Goal: Information Seeking & Learning: Compare options

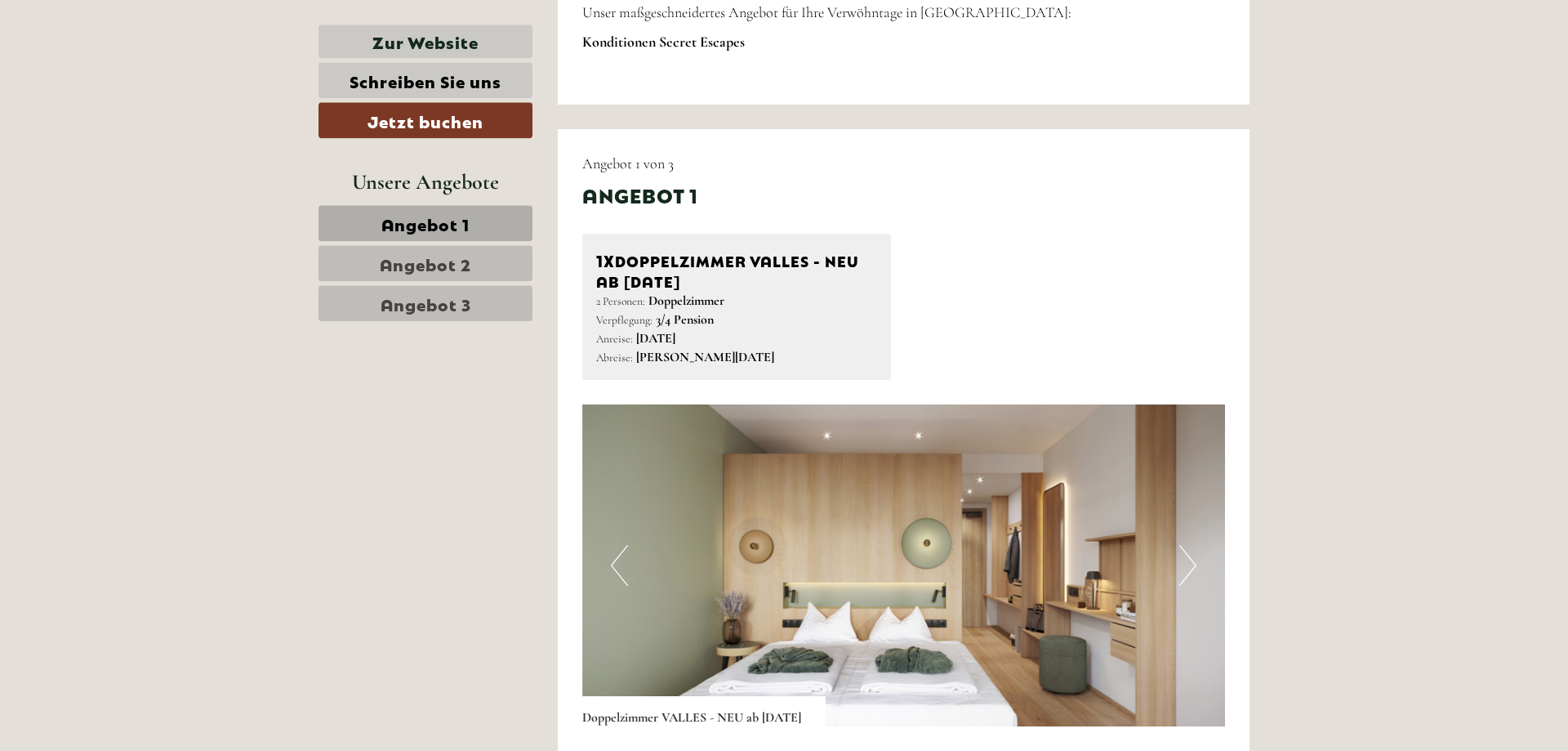
scroll to position [916, 0]
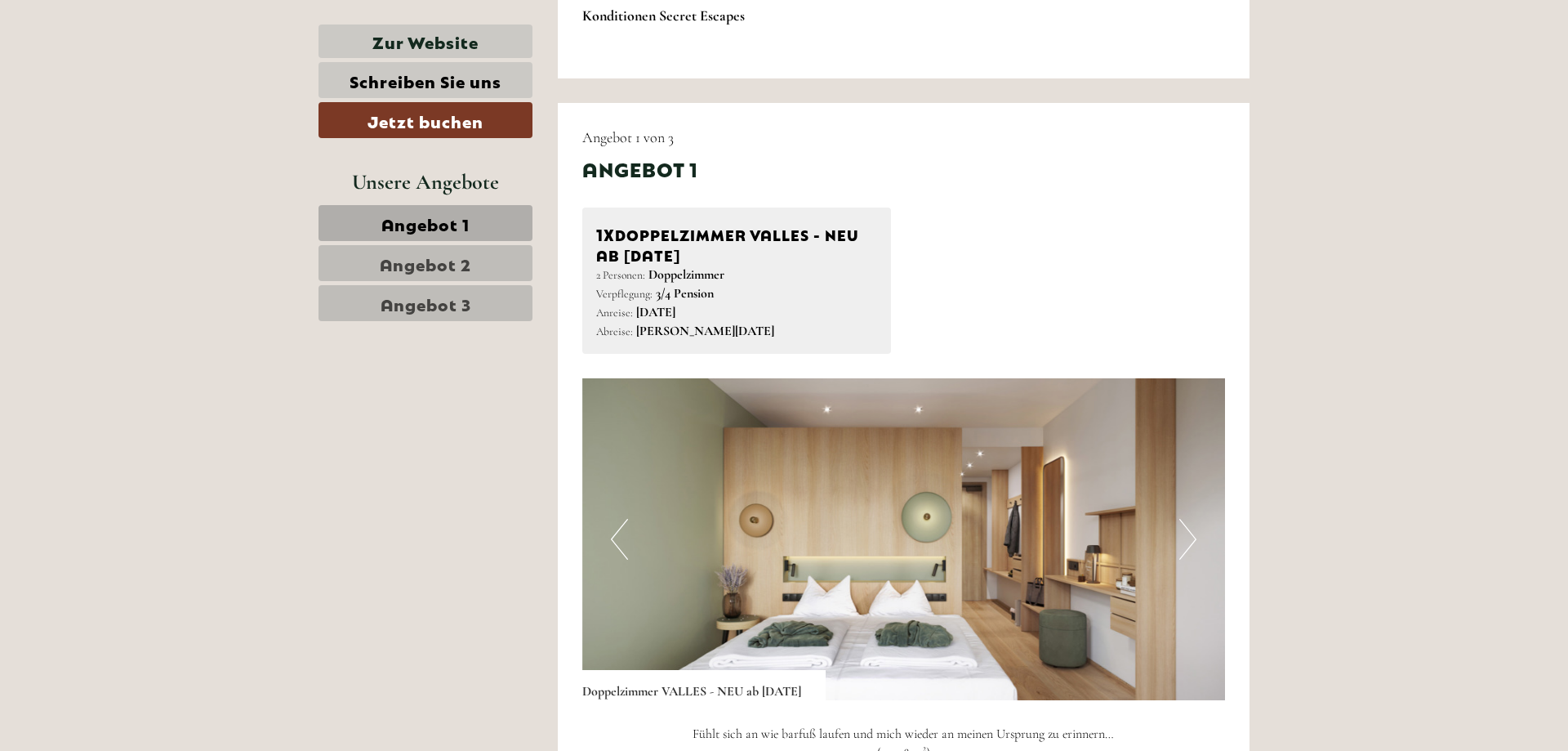
click at [434, 226] on span "Angebot 1" at bounding box center [425, 223] width 88 height 23
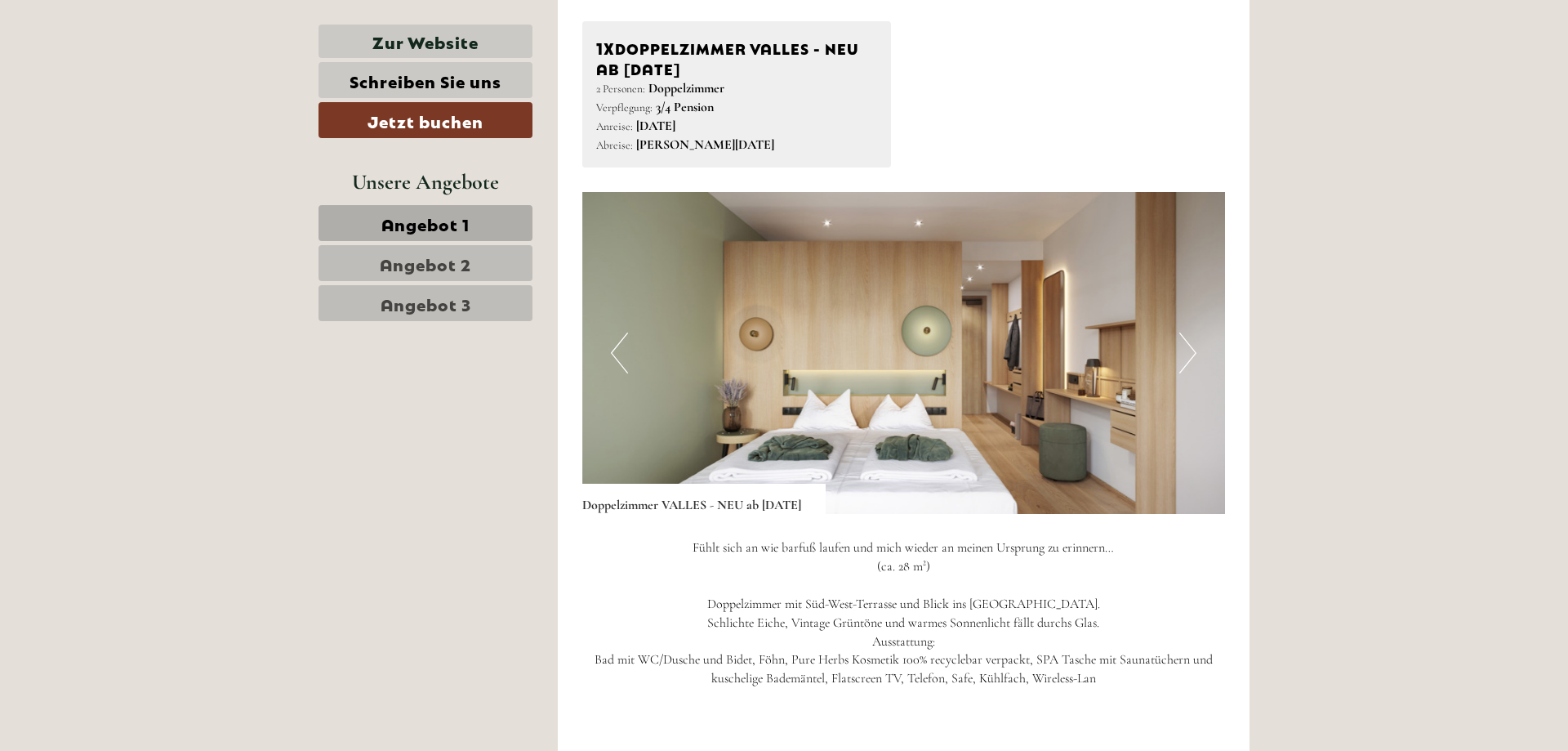
scroll to position [1186, 0]
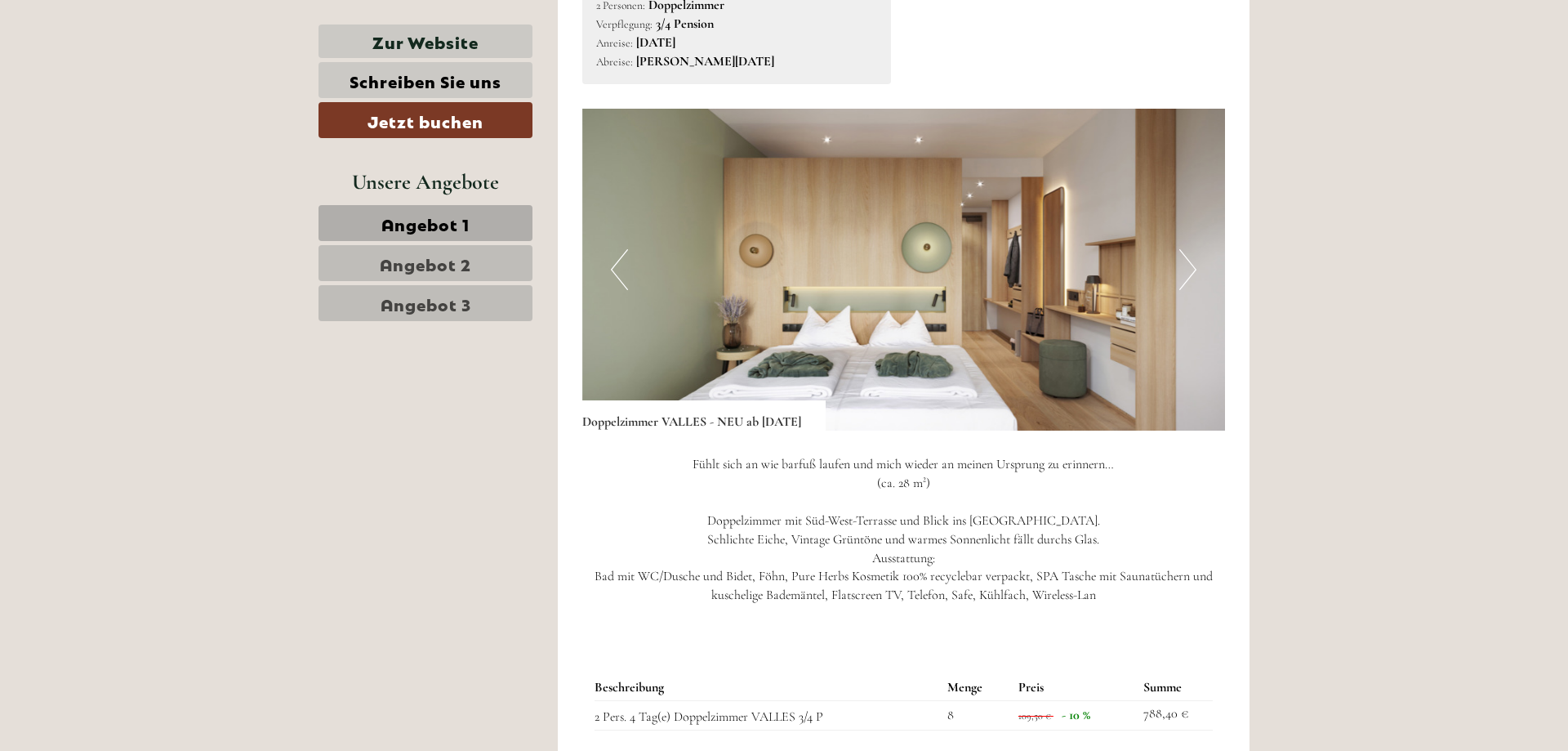
click at [1184, 265] on button "Next" at bounding box center [1188, 270] width 17 height 41
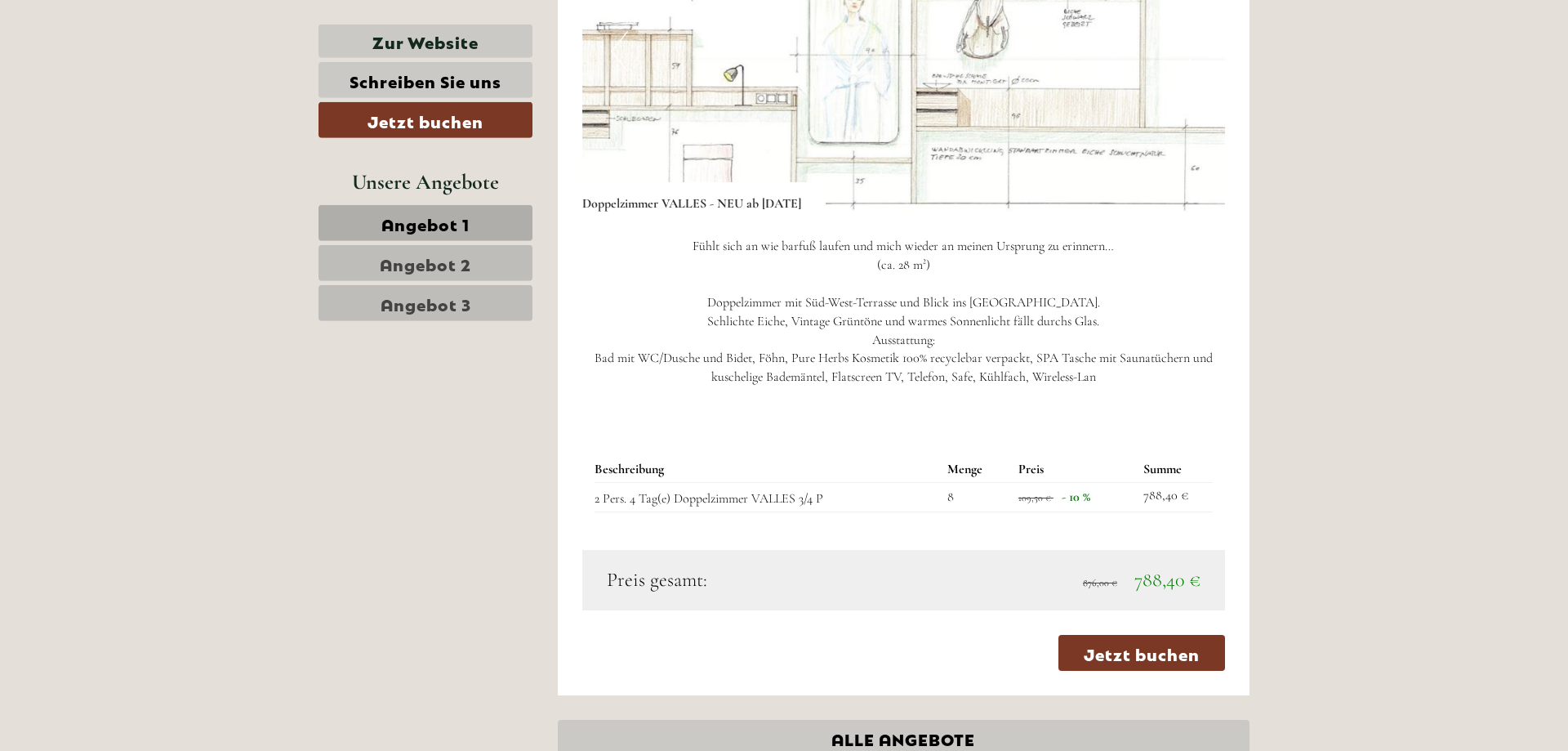
scroll to position [1437, 0]
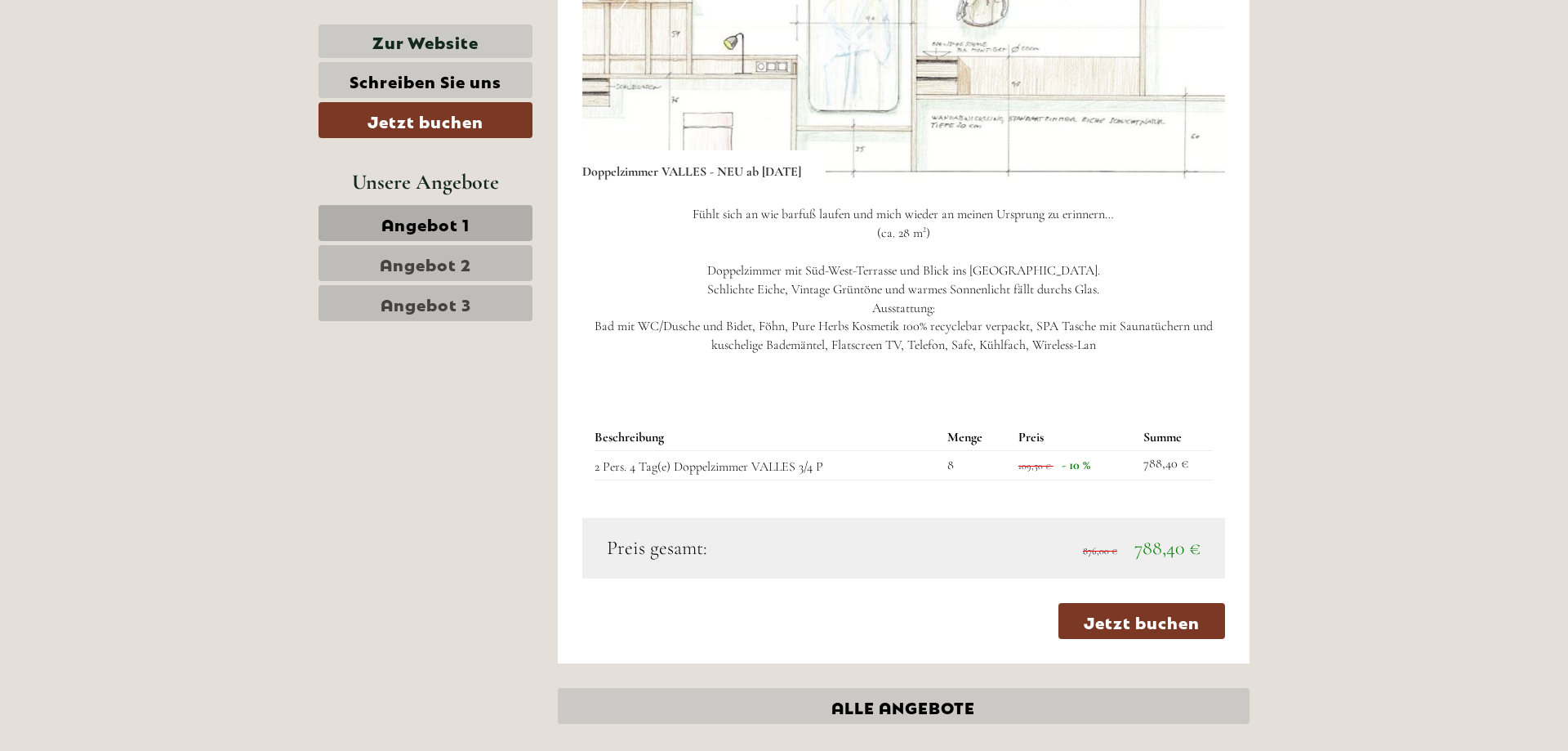
click at [435, 262] on span "Angebot 2" at bounding box center [425, 263] width 91 height 23
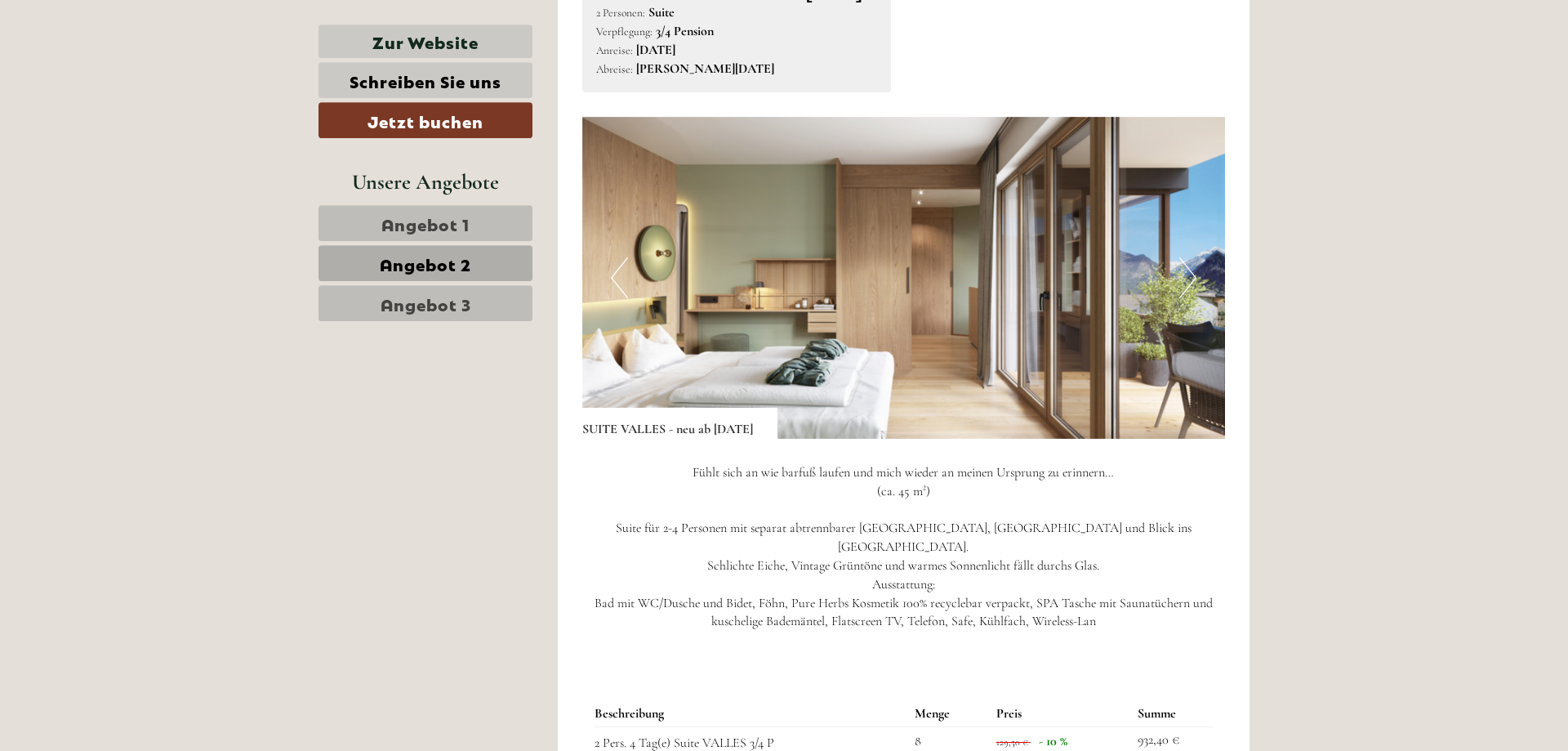
scroll to position [1186, 0]
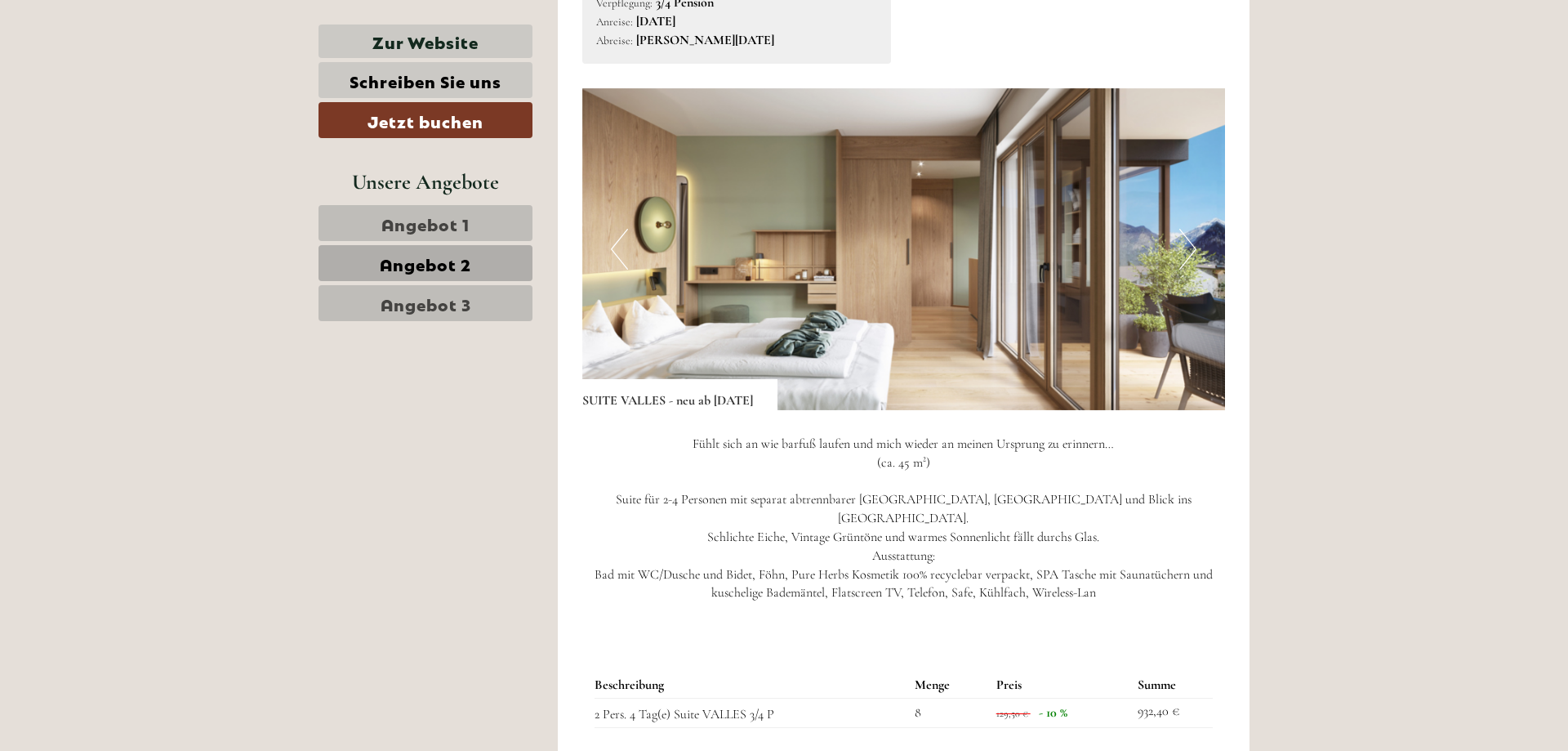
click at [440, 305] on span "Angebot 3" at bounding box center [425, 303] width 91 height 23
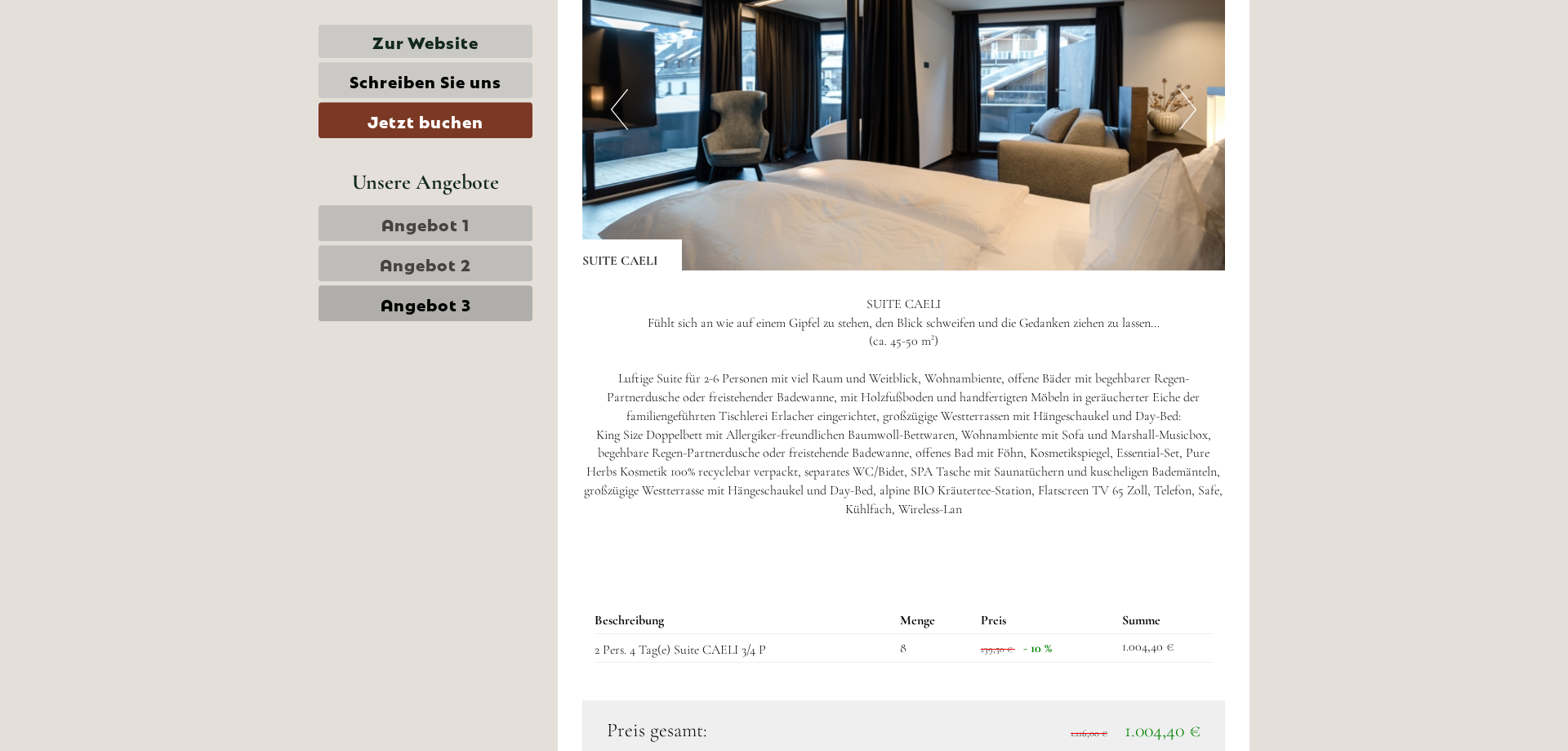
scroll to position [1353, 0]
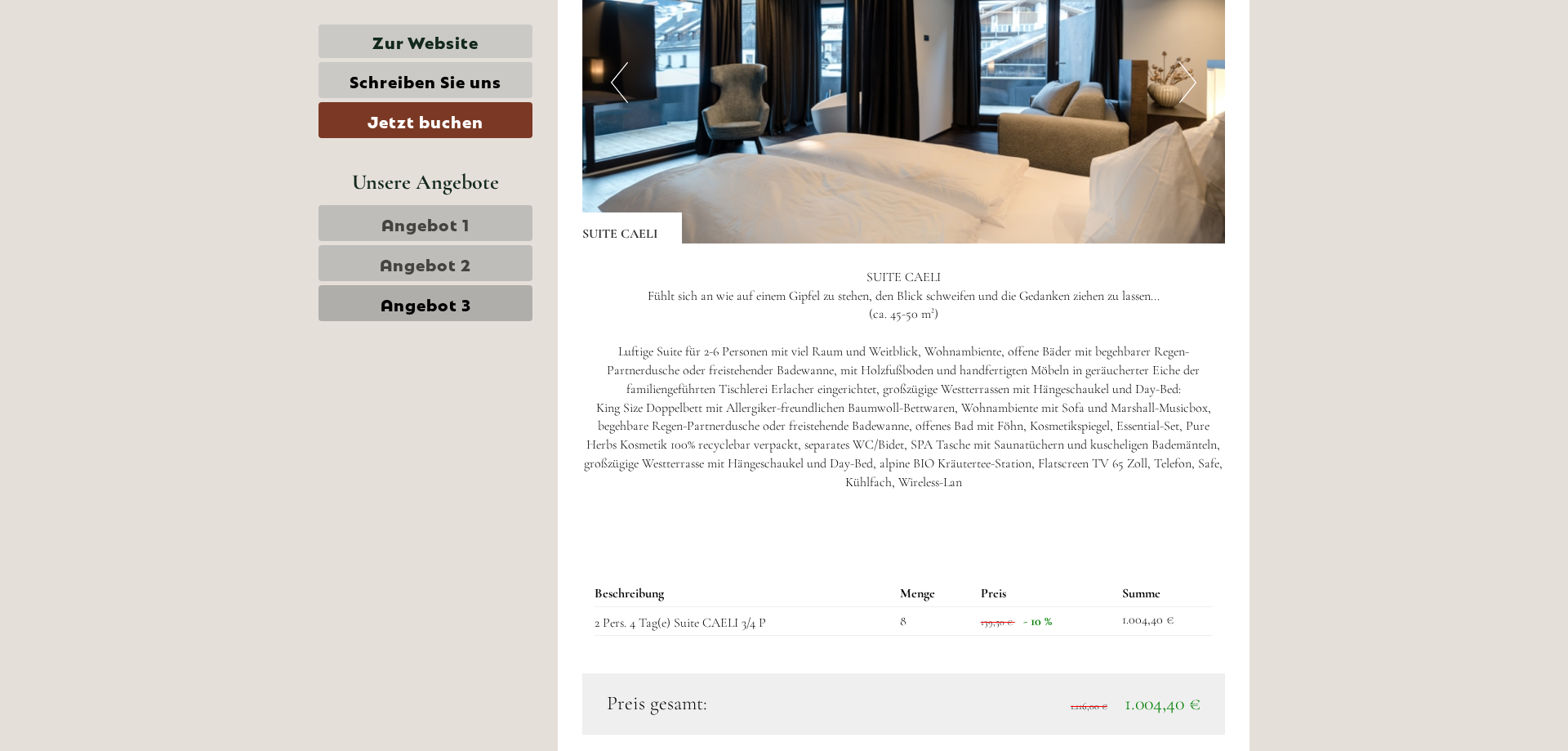
click at [409, 221] on span "Angebot 1" at bounding box center [425, 223] width 88 height 23
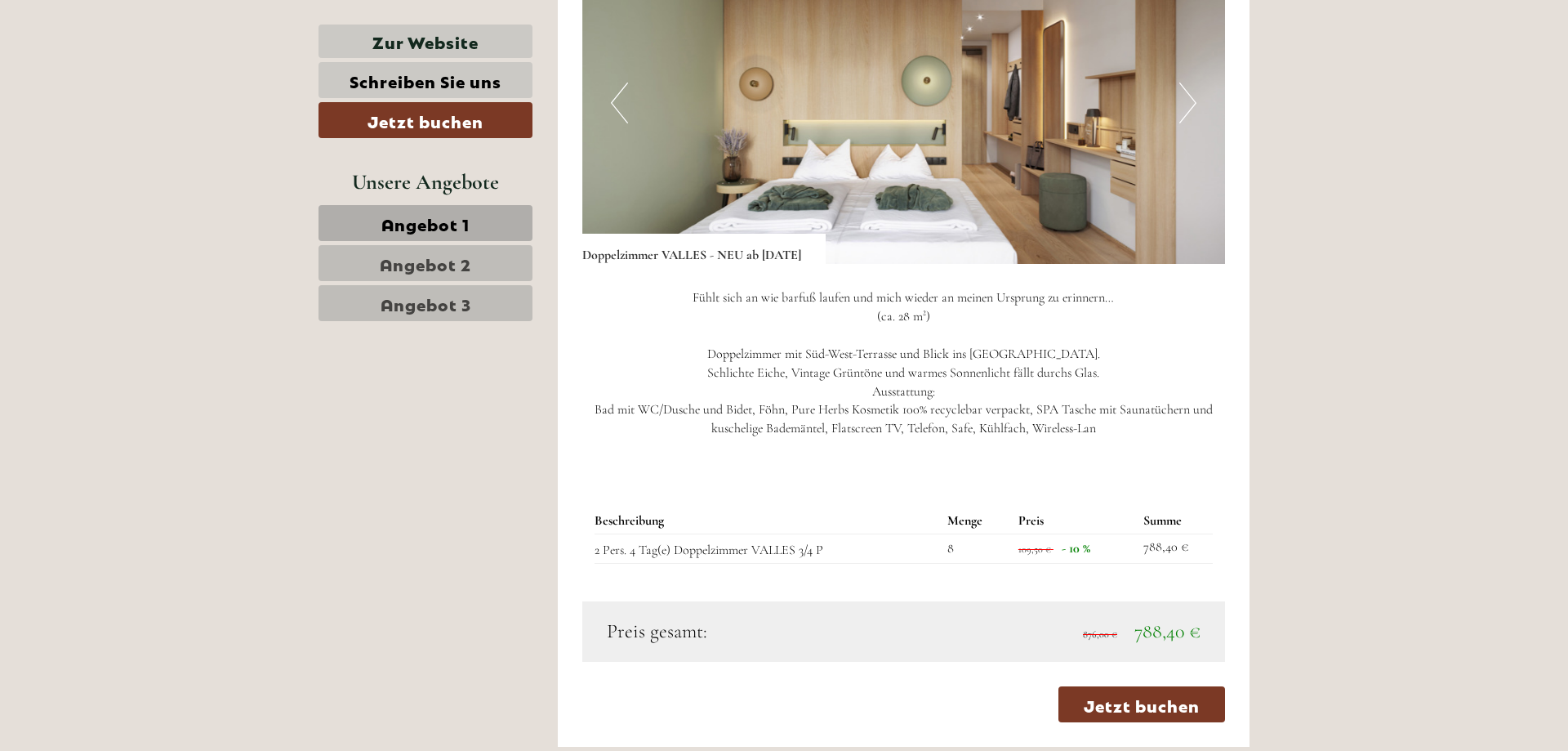
scroll to position [1020, 0]
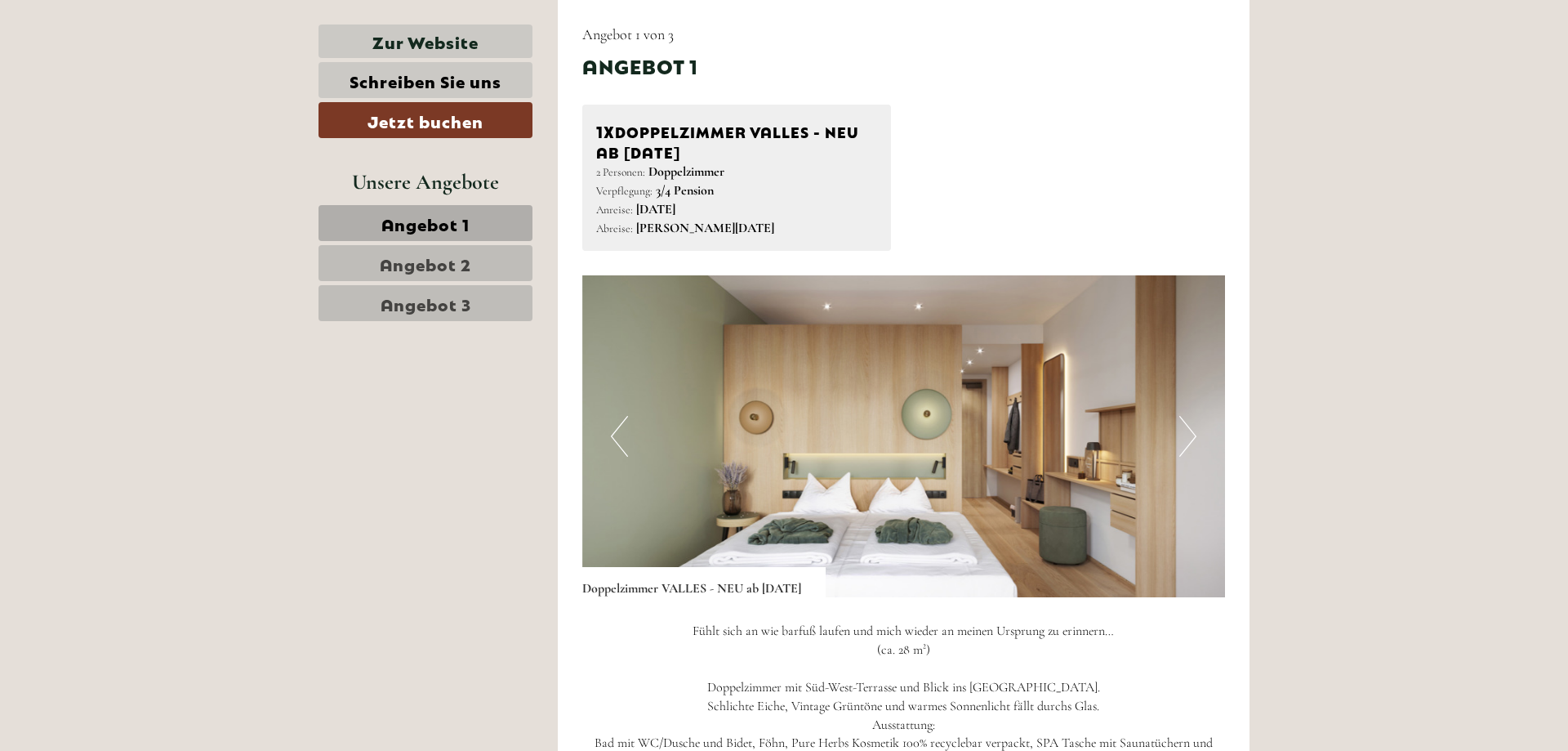
click at [1183, 440] on button "Next" at bounding box center [1188, 436] width 17 height 41
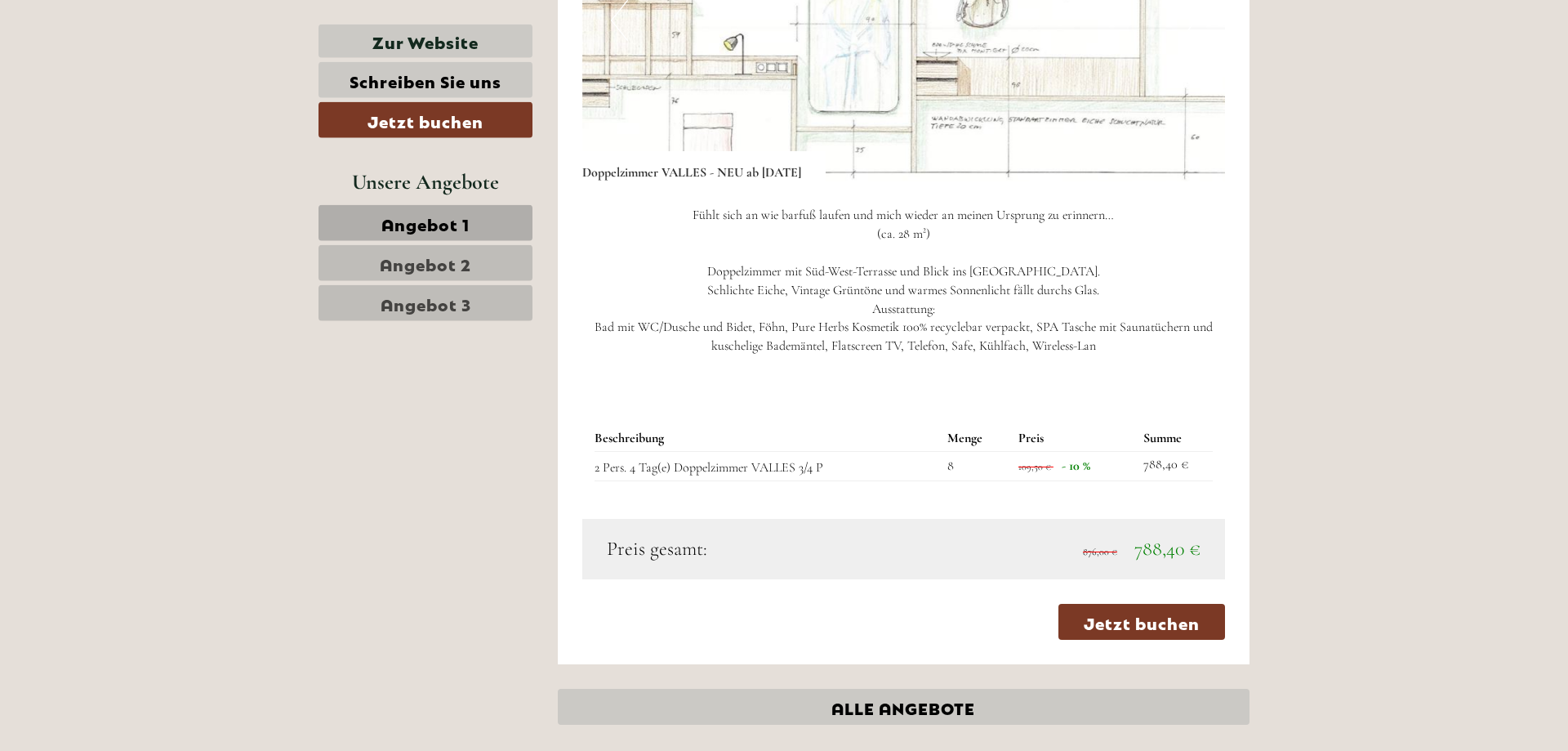
scroll to position [1437, 0]
drag, startPoint x: 466, startPoint y: 264, endPoint x: 491, endPoint y: 295, distance: 39.8
click at [466, 264] on span "Angebot 2" at bounding box center [425, 263] width 91 height 23
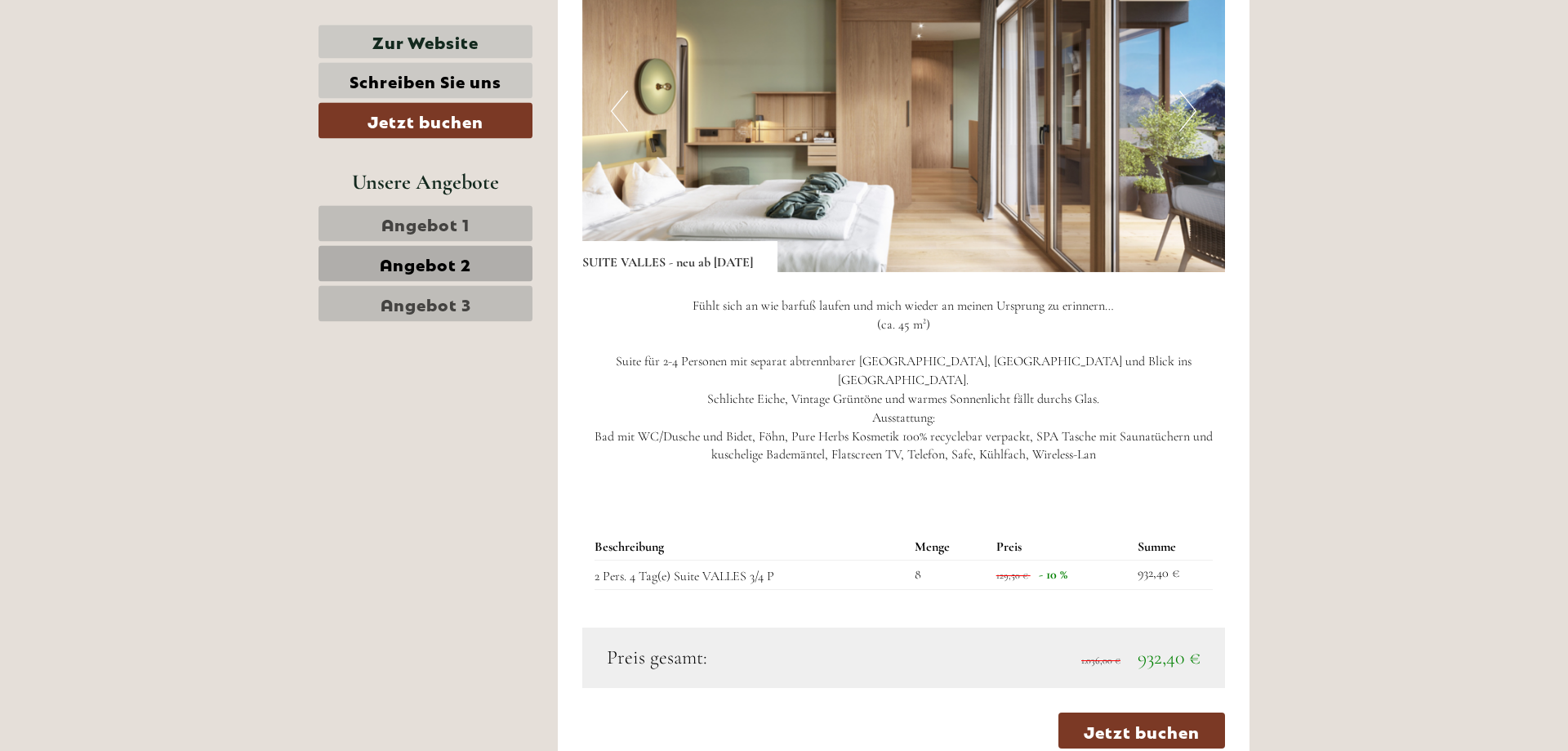
scroll to position [1353, 0]
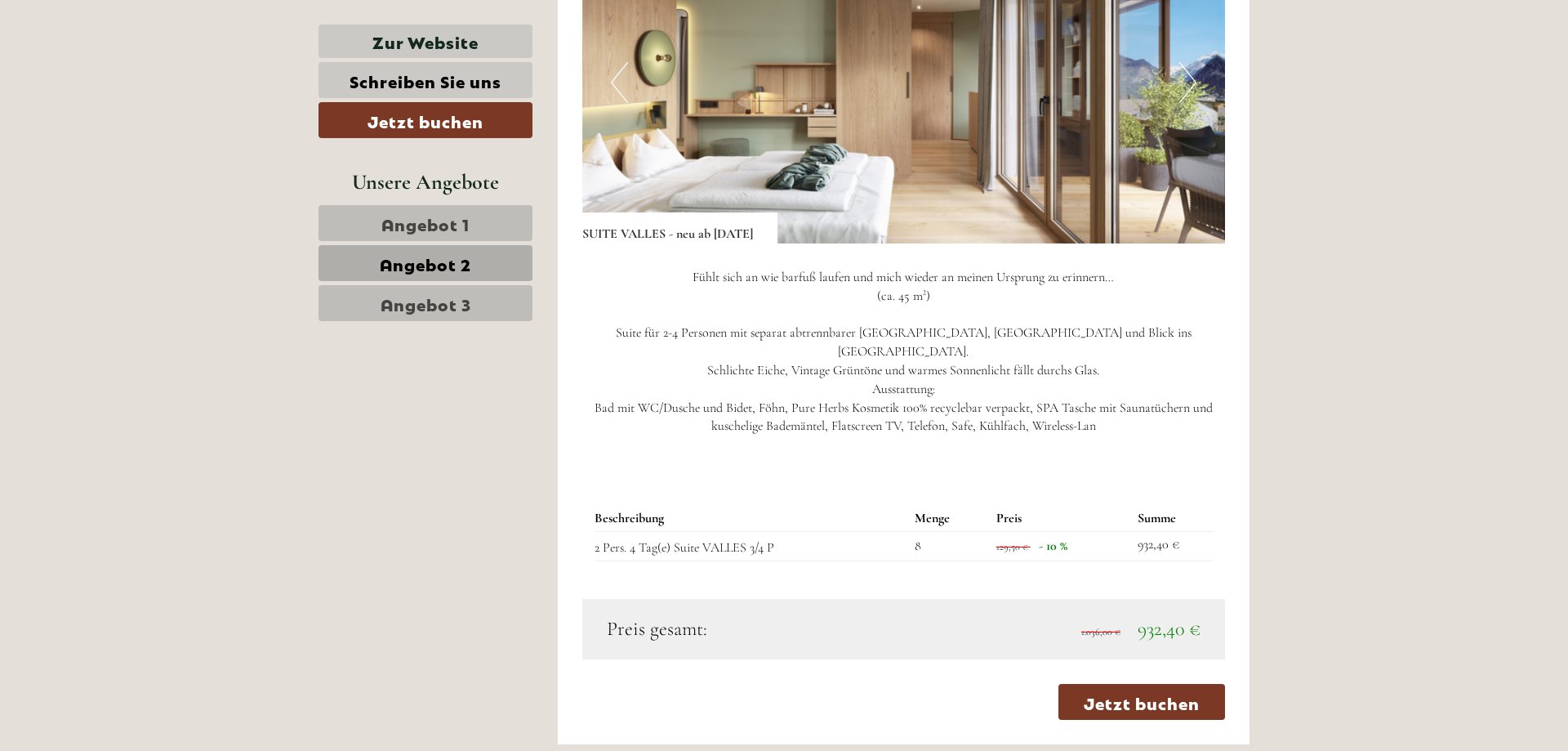
click at [627, 103] on button "Previous" at bounding box center [619, 82] width 17 height 41
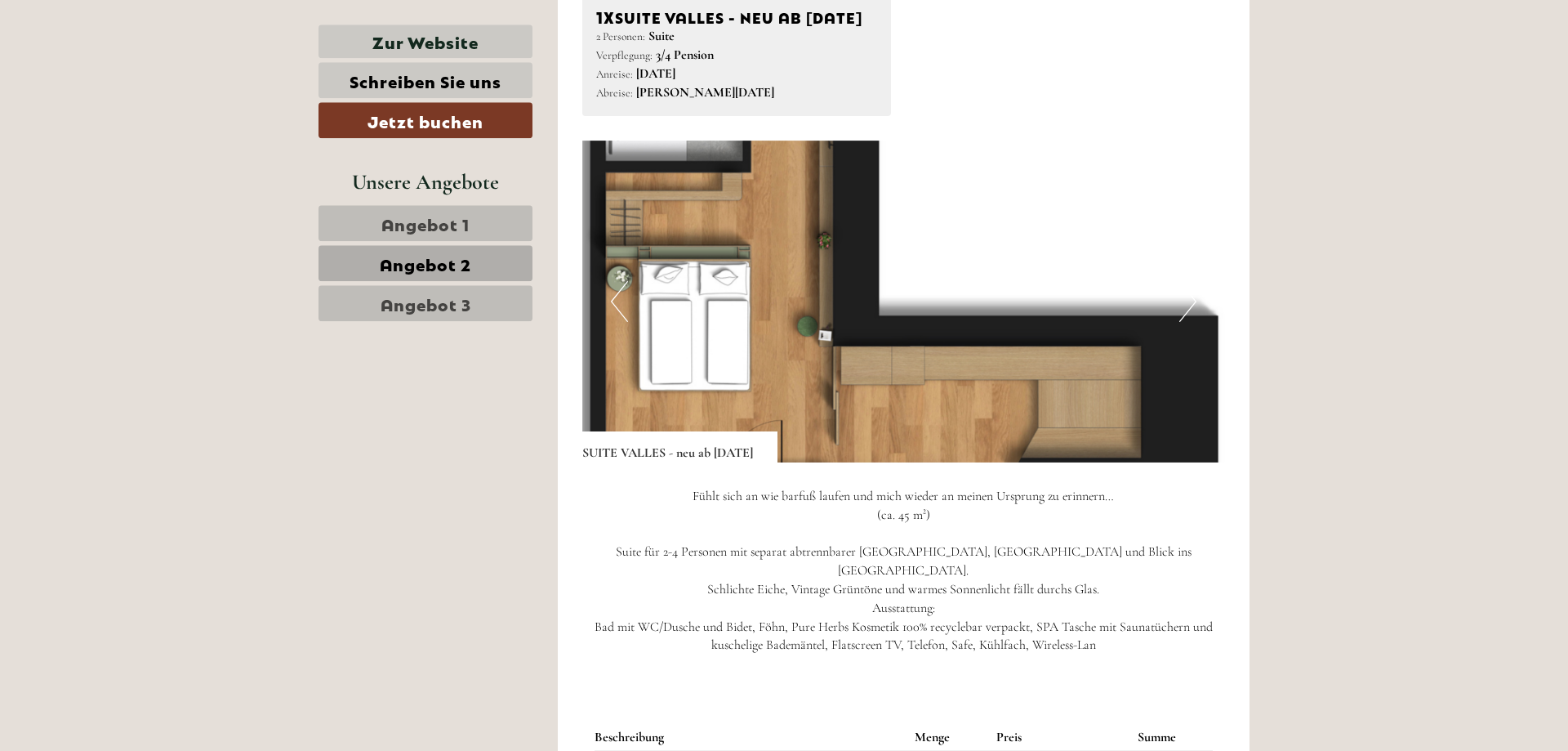
scroll to position [1103, 0]
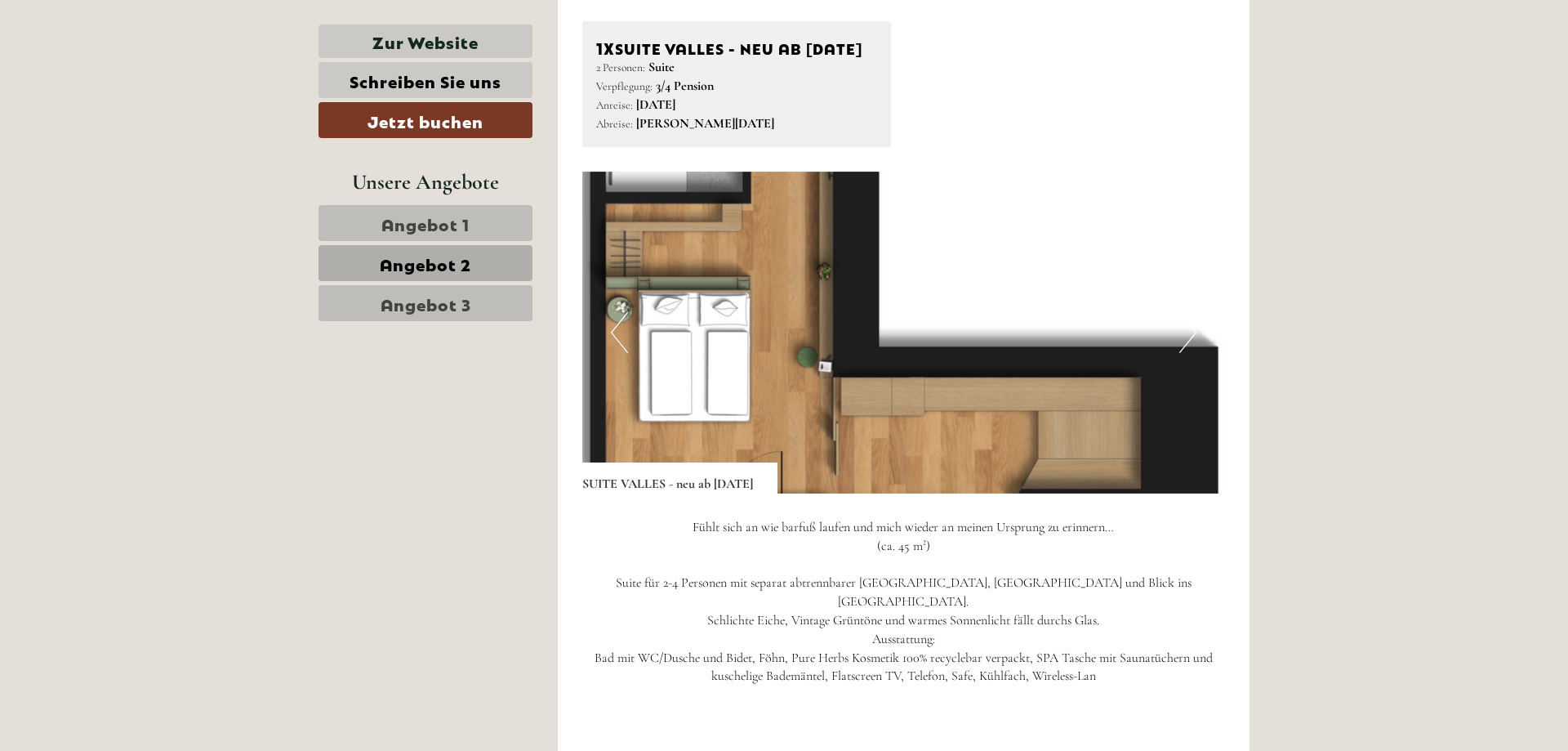
click at [1189, 351] on button "Next" at bounding box center [1188, 333] width 17 height 41
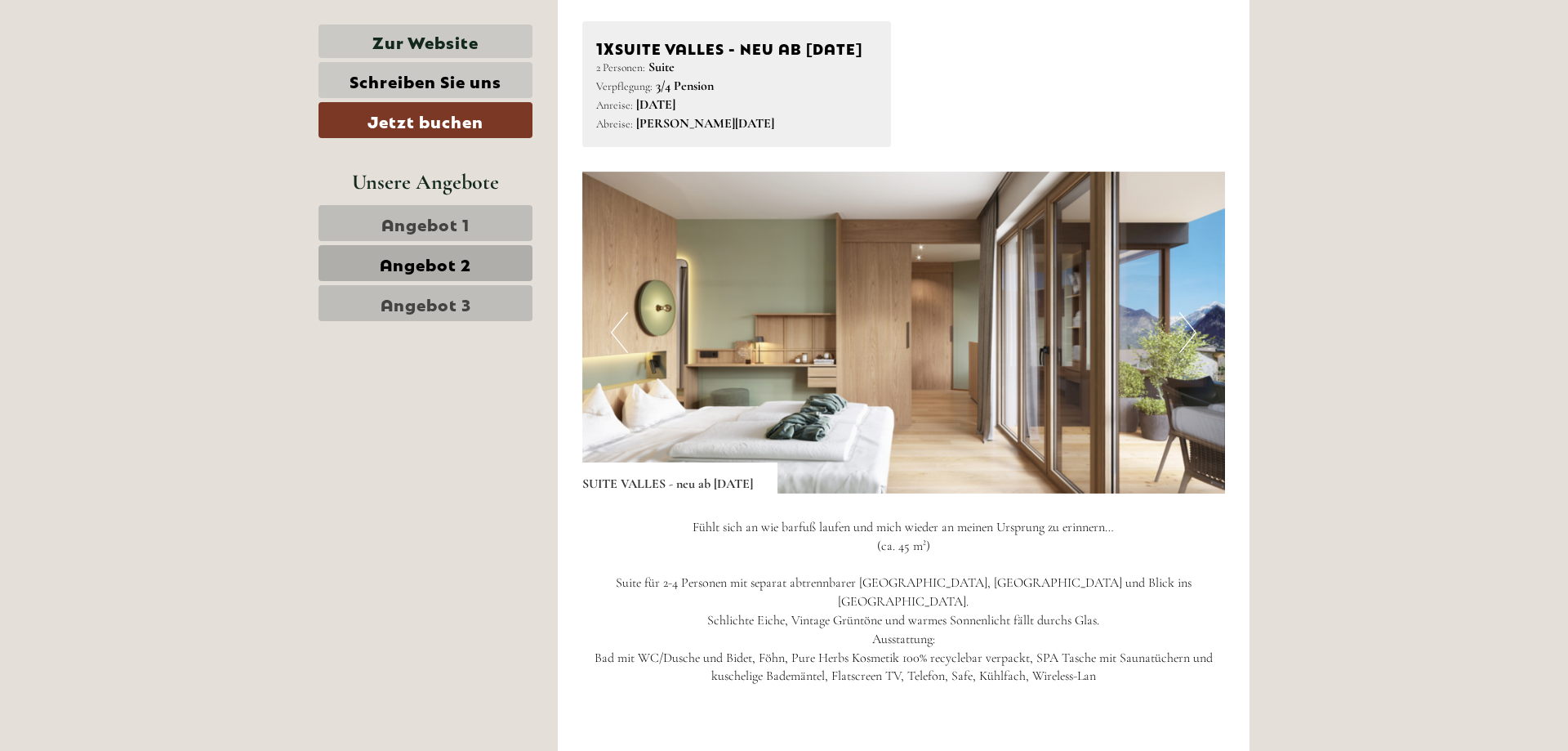
click at [1190, 349] on button "Next" at bounding box center [1188, 333] width 17 height 41
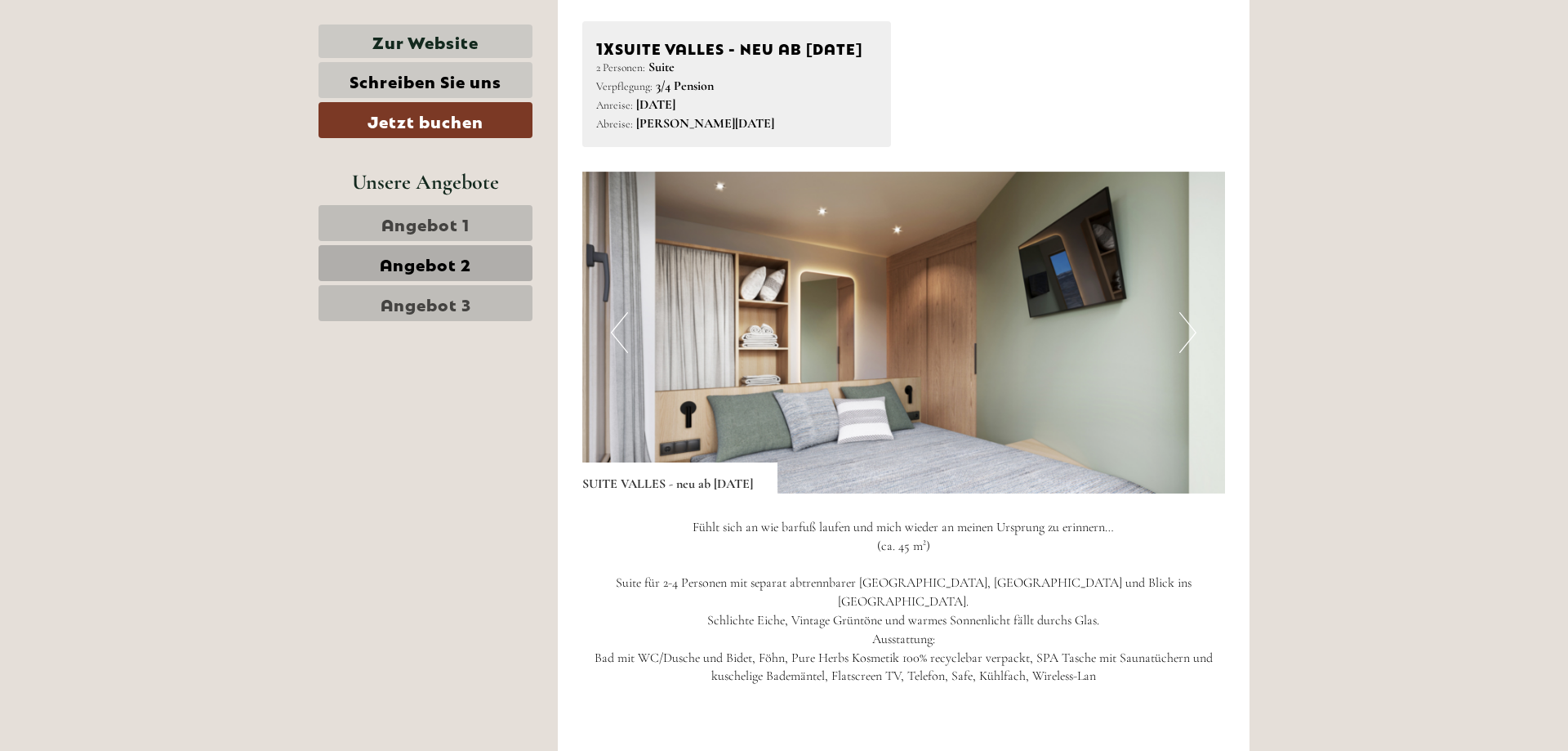
click at [1188, 348] on button "Next" at bounding box center [1188, 333] width 17 height 41
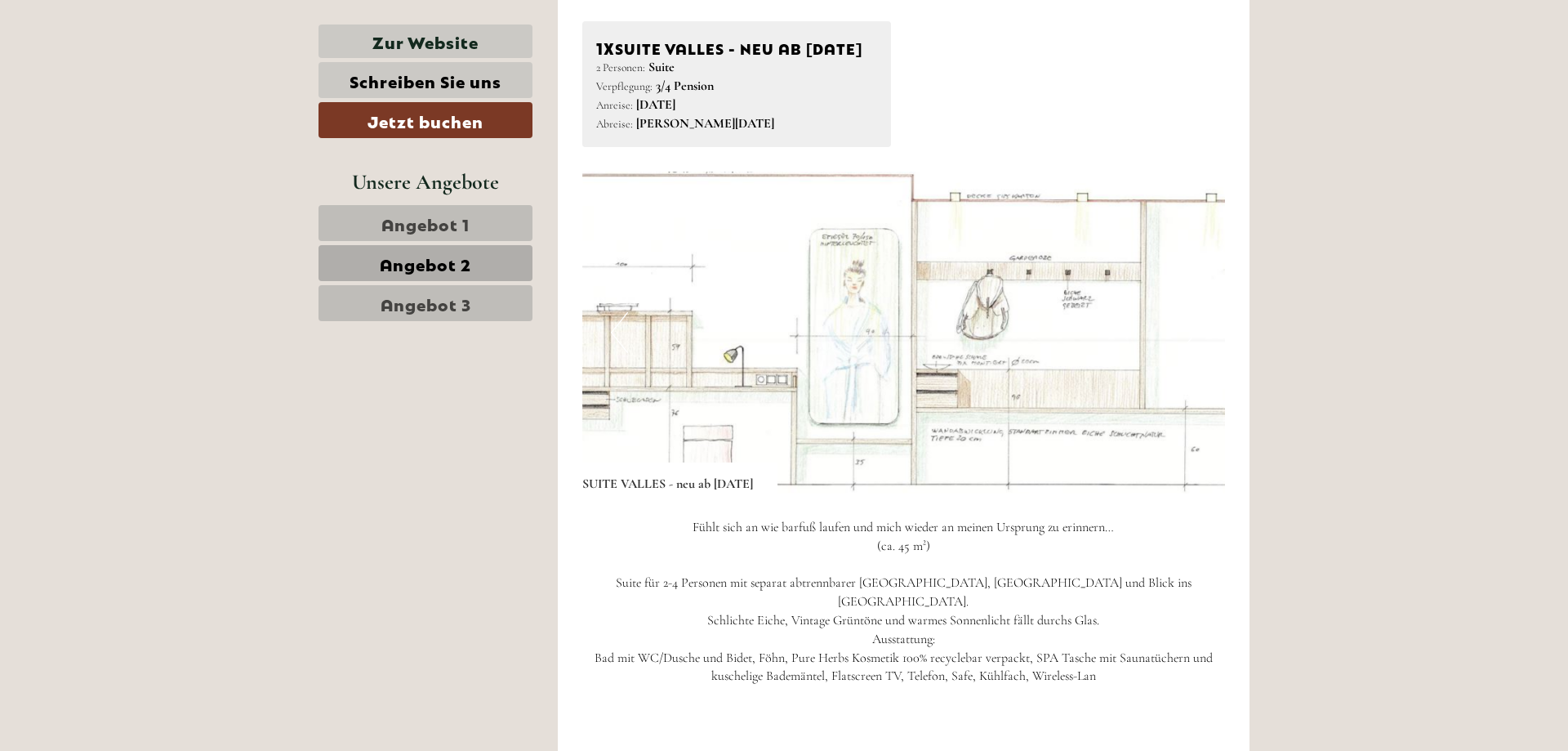
click at [1187, 348] on button "Next" at bounding box center [1188, 333] width 17 height 41
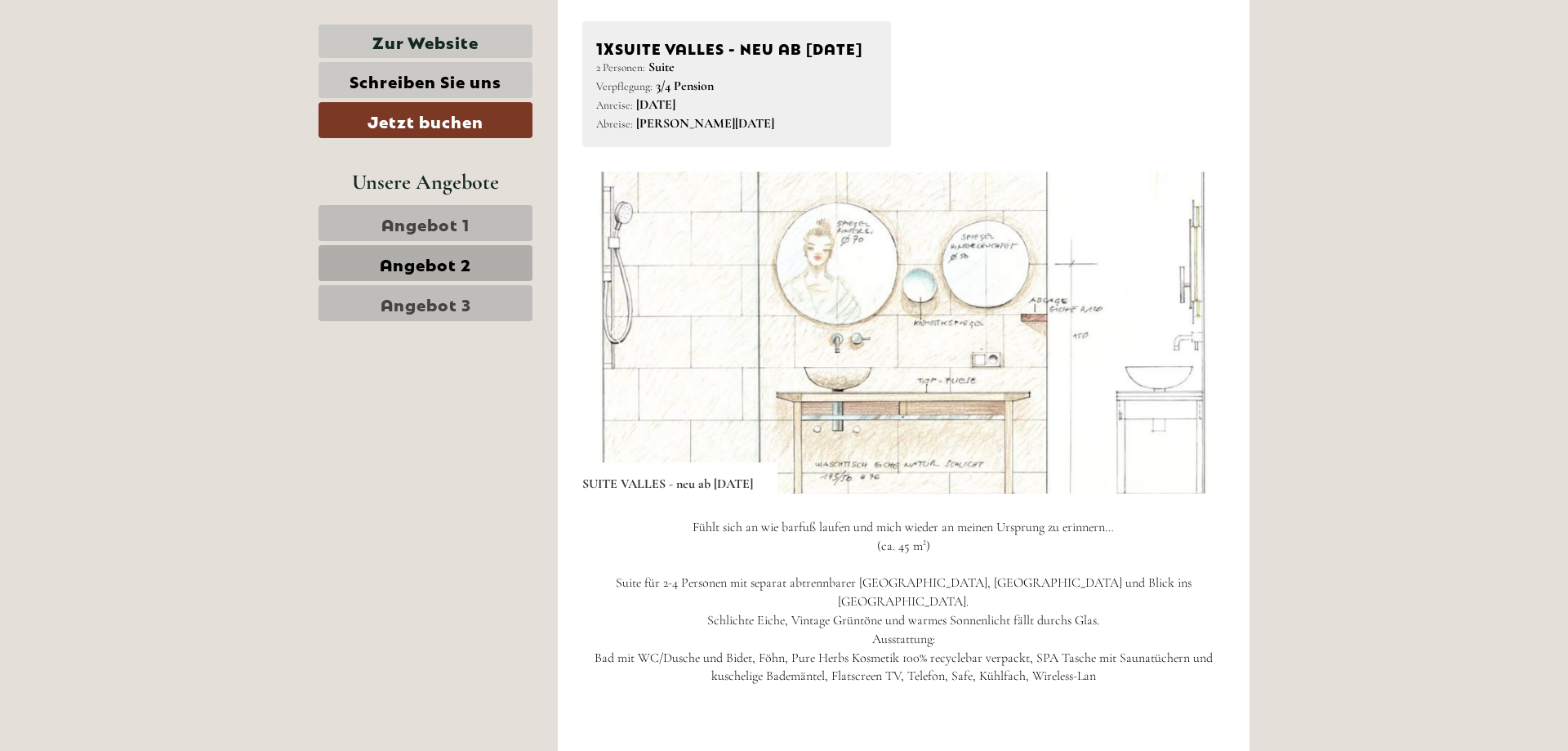
click at [440, 219] on span "Angebot 1" at bounding box center [425, 223] width 88 height 23
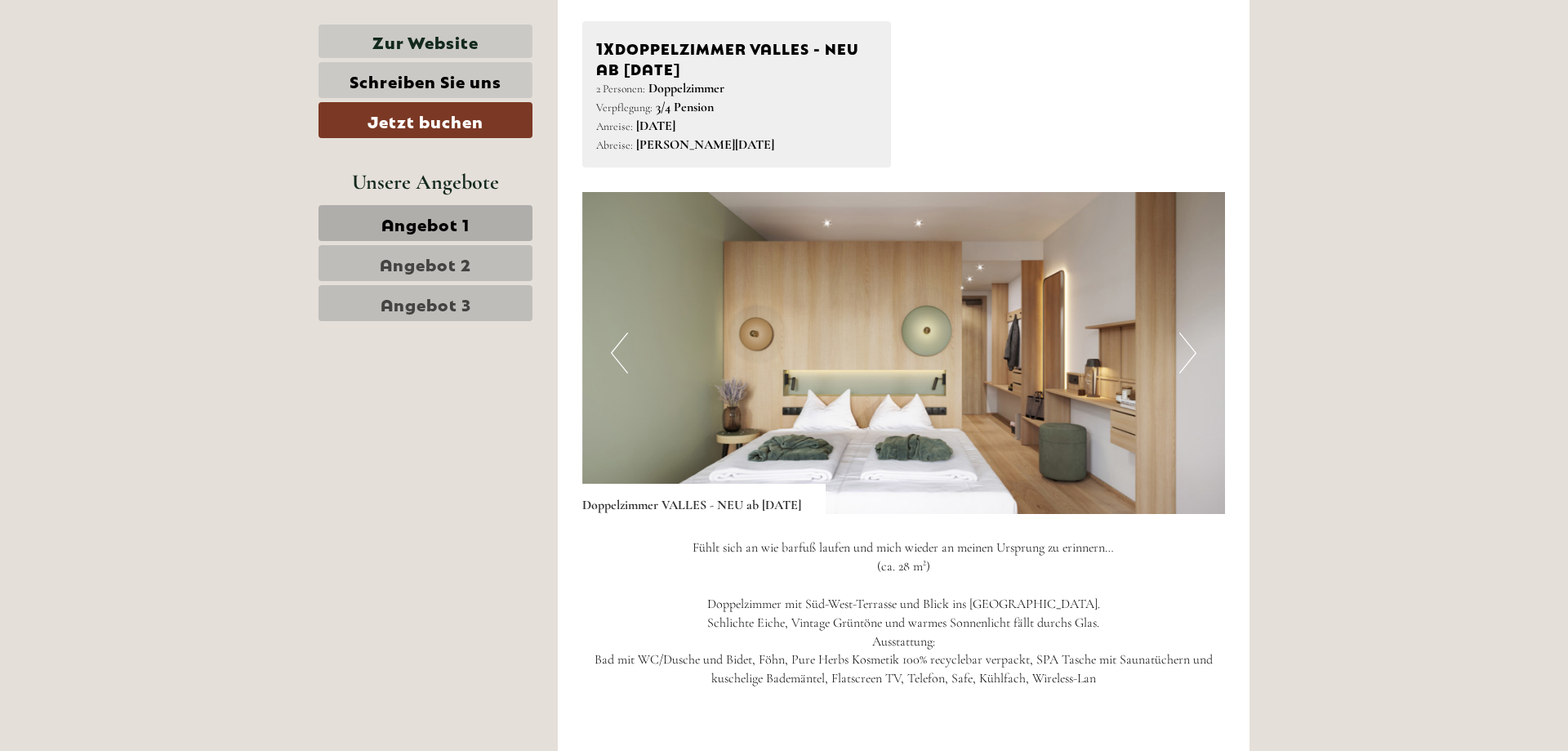
scroll to position [1020, 0]
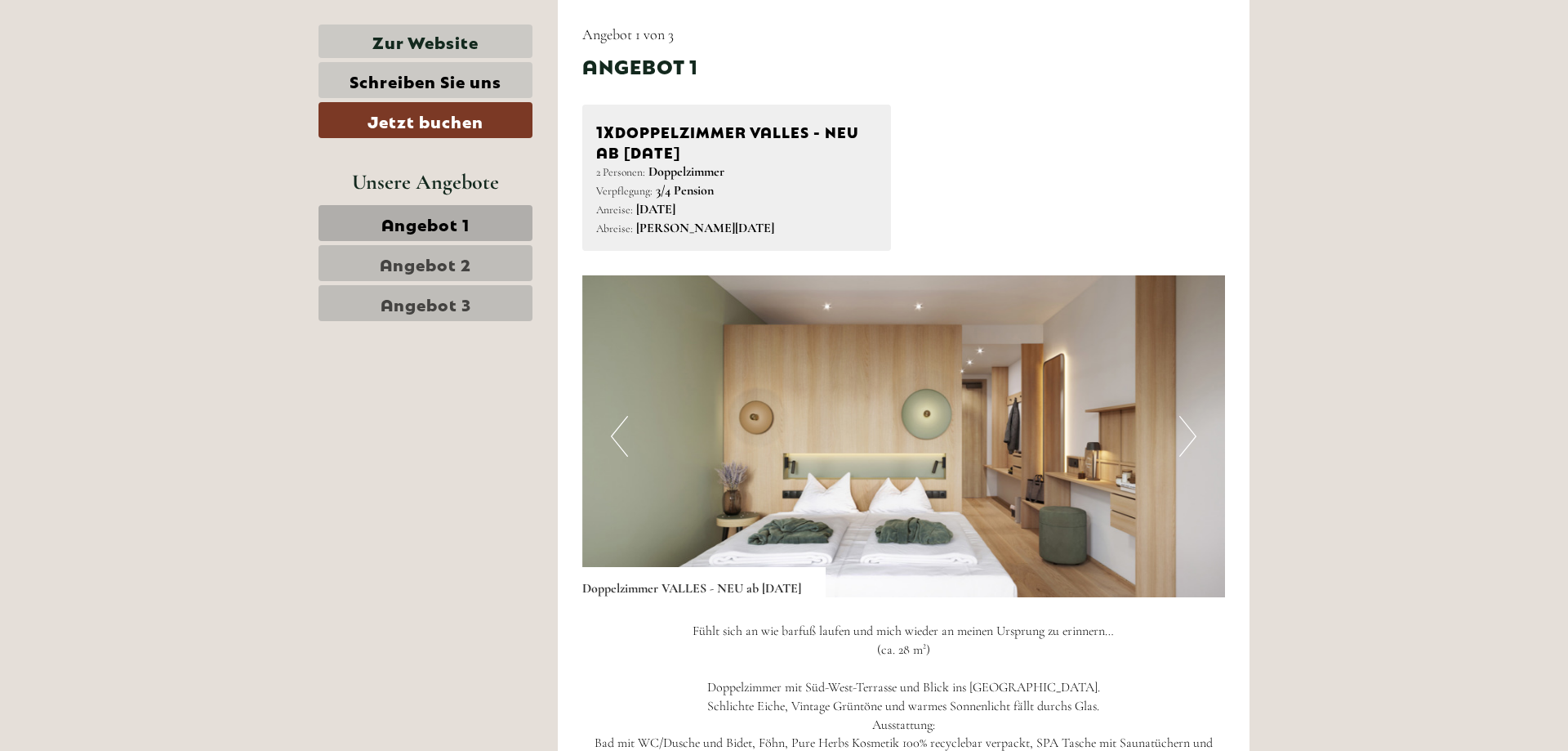
click at [1185, 431] on button "Next" at bounding box center [1188, 436] width 17 height 41
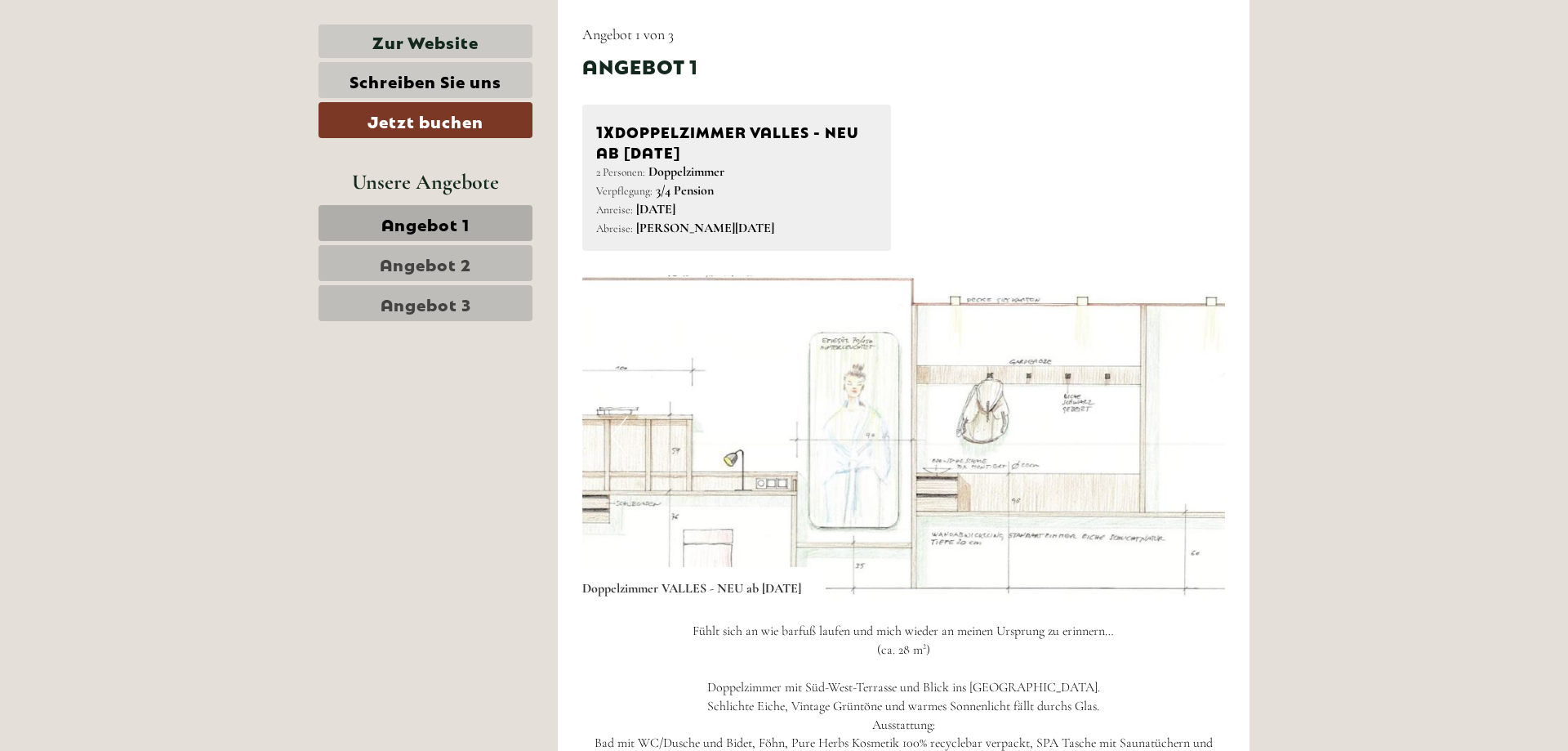
click at [626, 419] on button "Previous" at bounding box center [619, 436] width 17 height 41
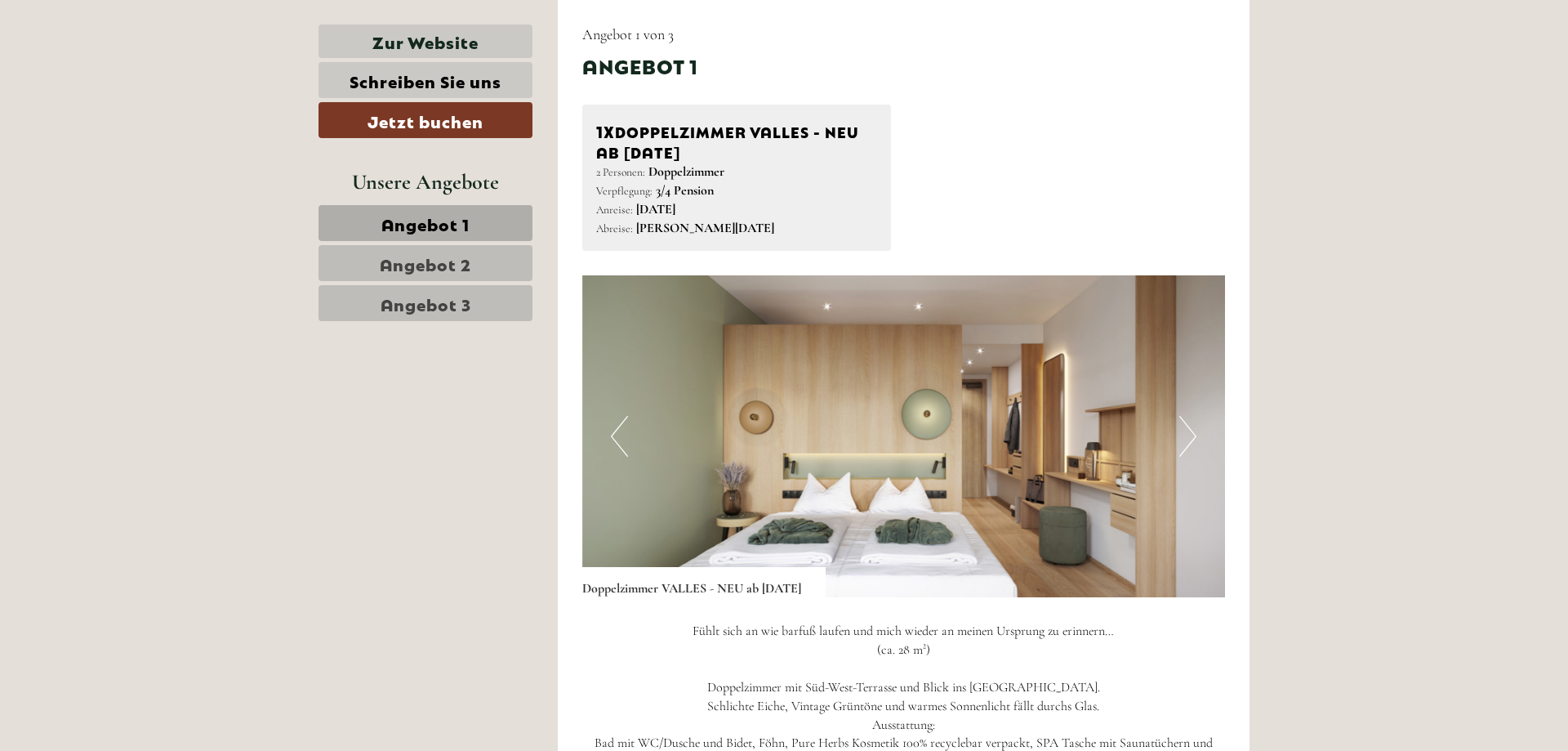
click at [624, 418] on button "Previous" at bounding box center [619, 436] width 17 height 41
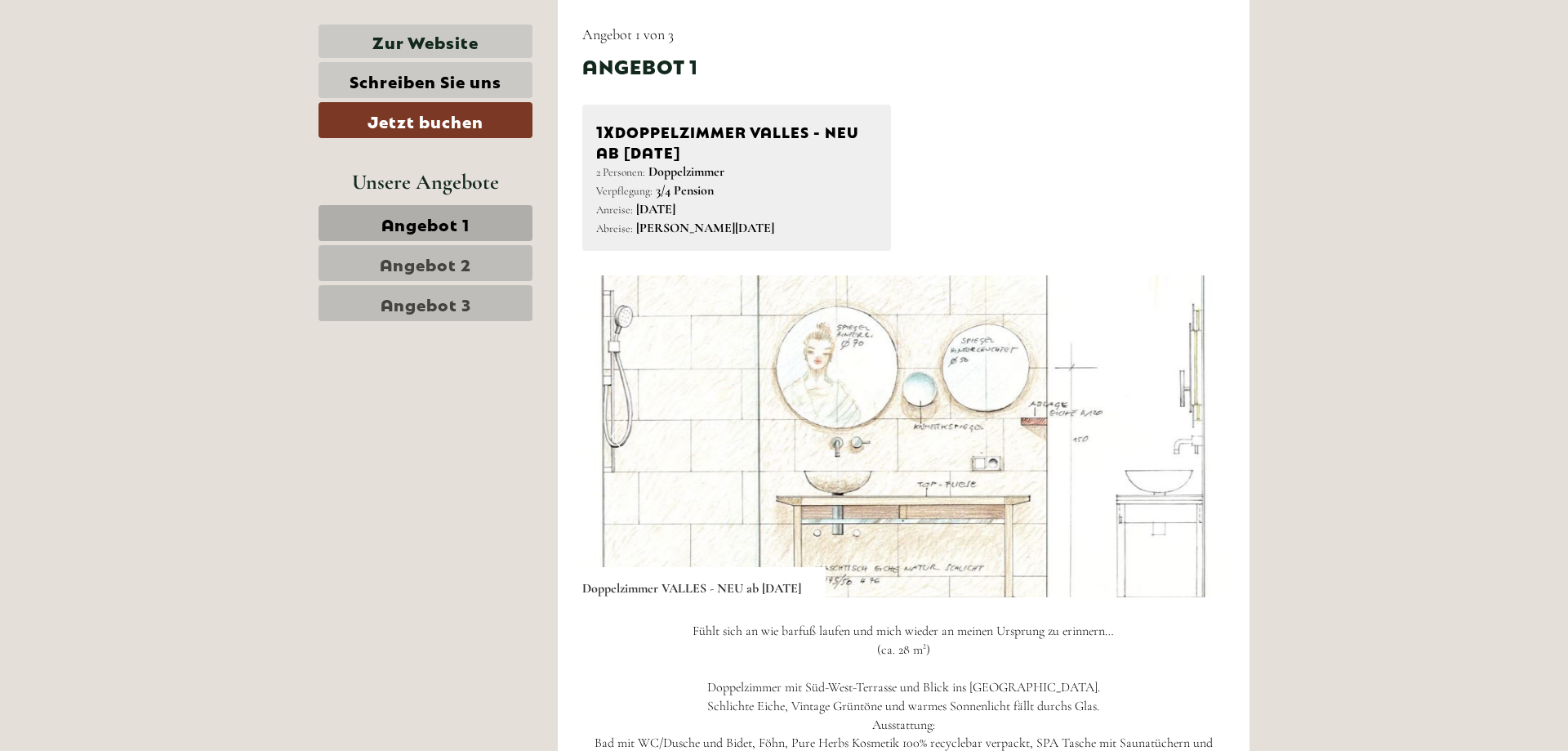
click at [626, 411] on img at bounding box center [905, 436] width 644 height 322
click at [611, 432] on button "Previous" at bounding box center [619, 436] width 17 height 41
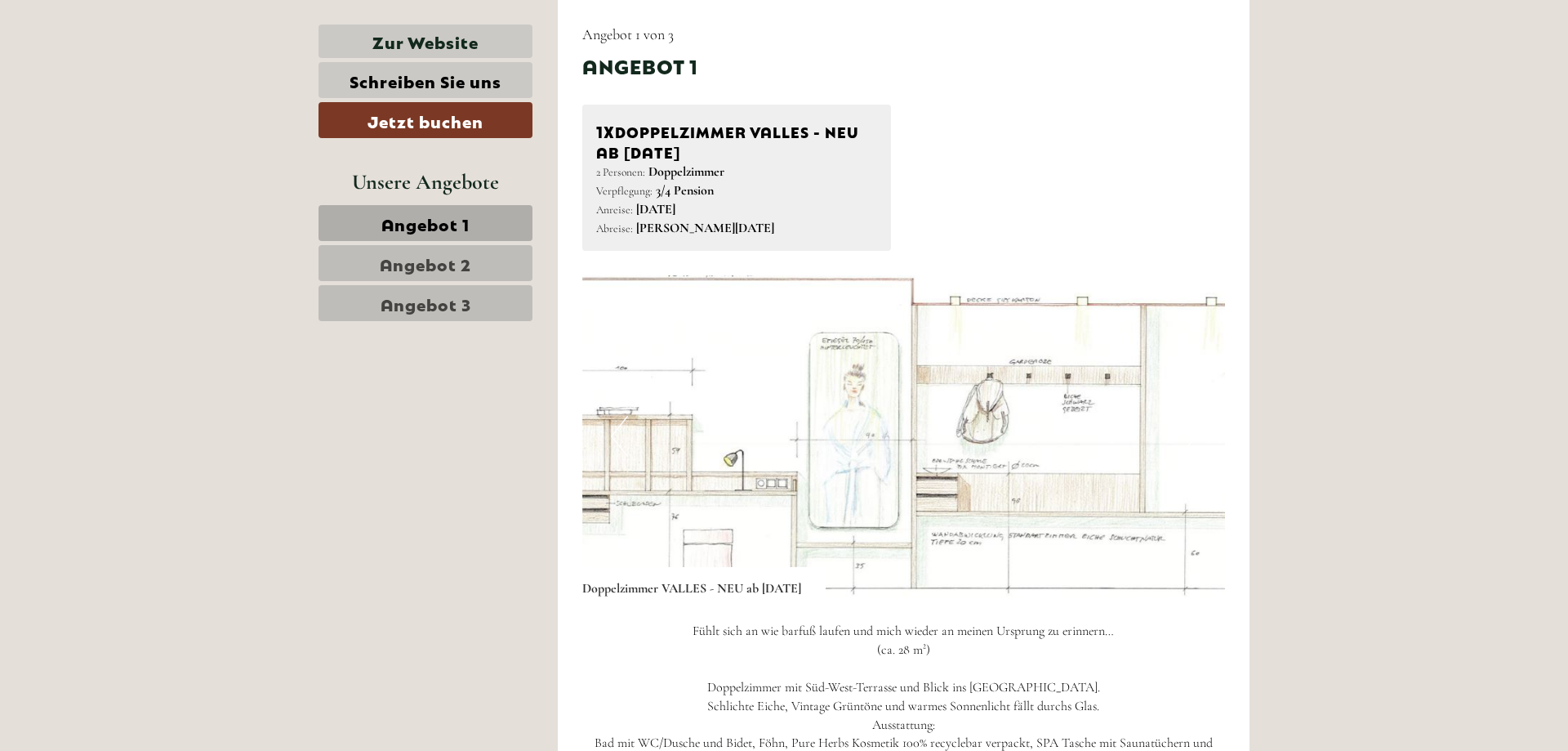
click at [618, 432] on button "Previous" at bounding box center [619, 436] width 17 height 41
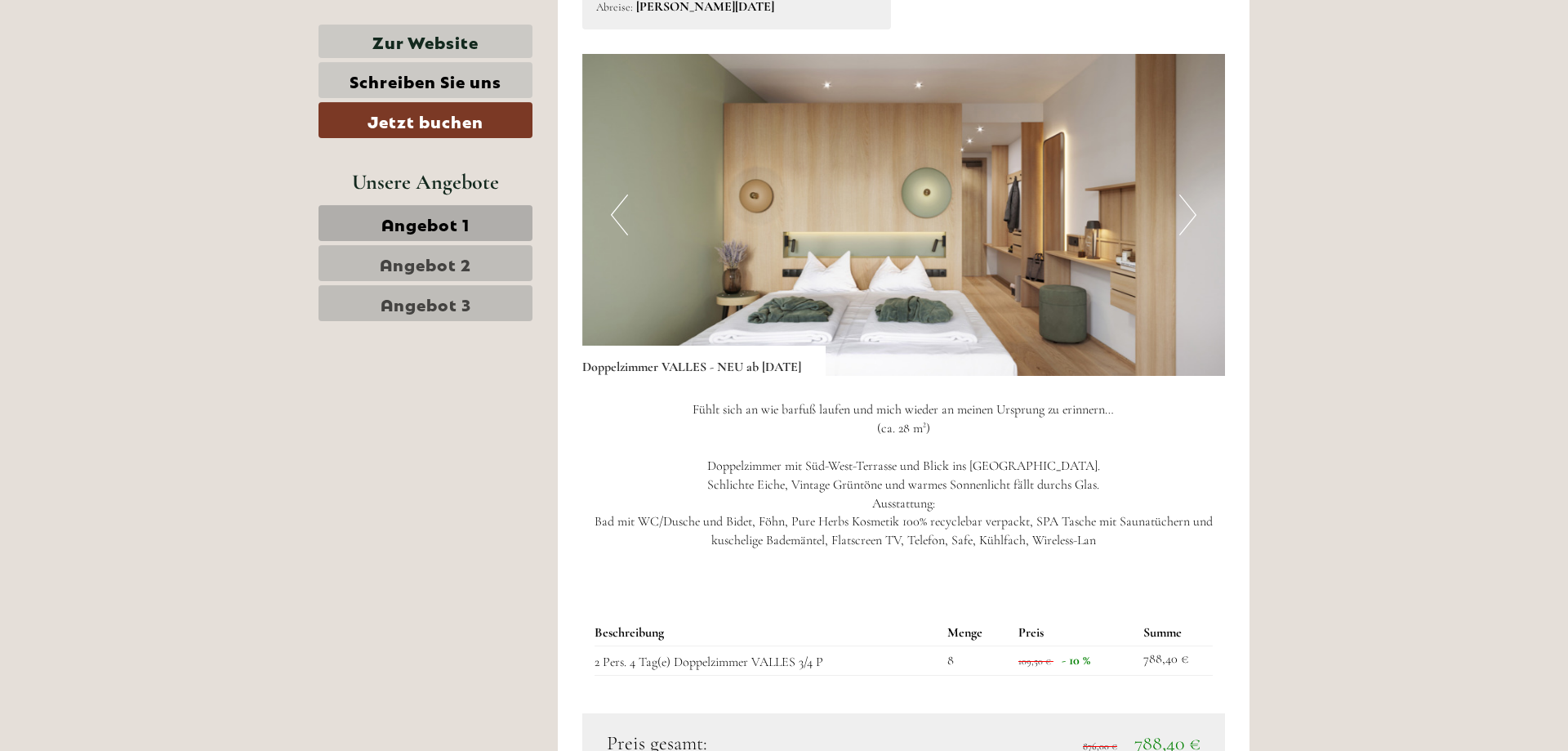
scroll to position [1269, 0]
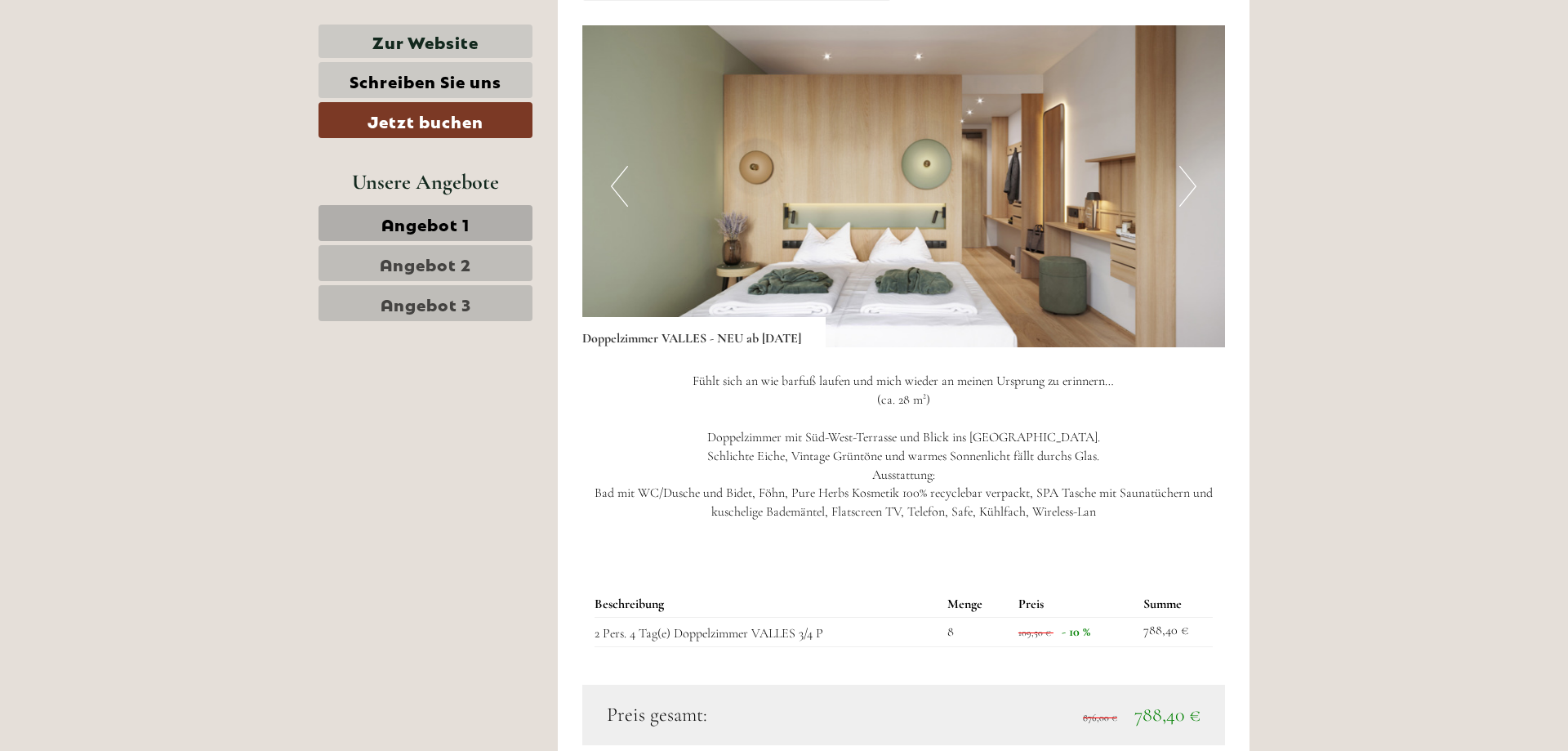
click at [618, 188] on button "Previous" at bounding box center [619, 186] width 17 height 41
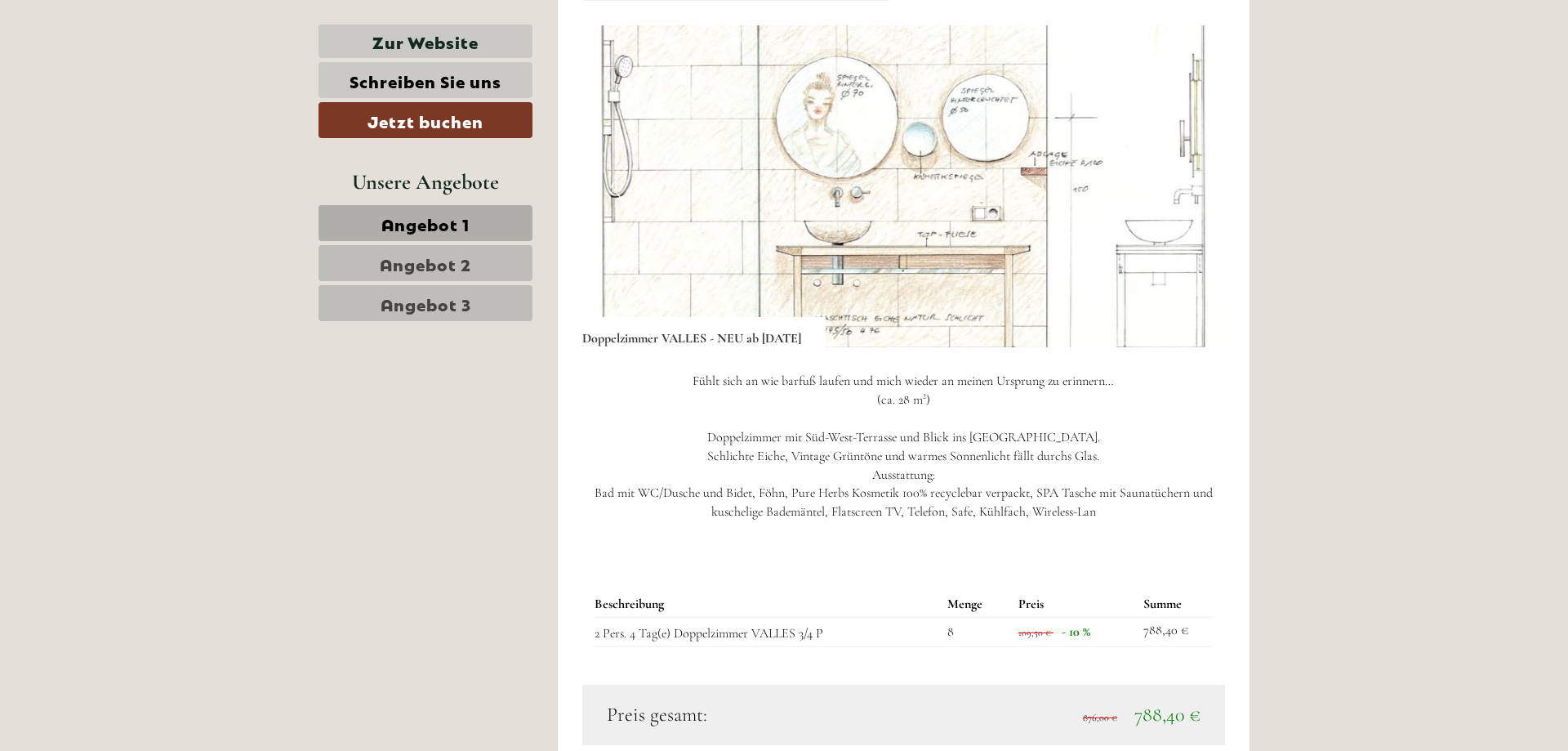
click at [616, 189] on button "Previous" at bounding box center [619, 186] width 17 height 41
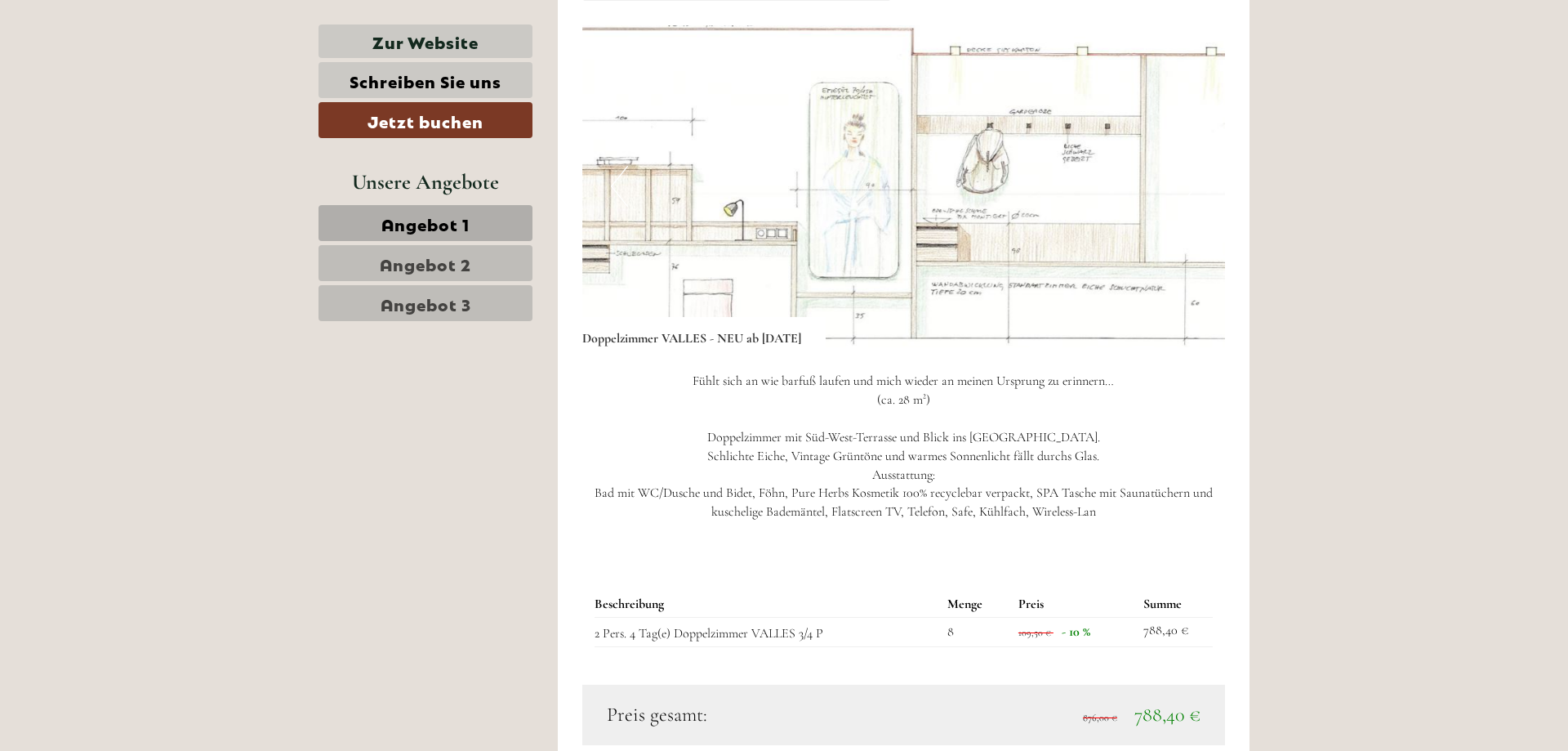
click at [616, 189] on button "Previous" at bounding box center [619, 186] width 17 height 41
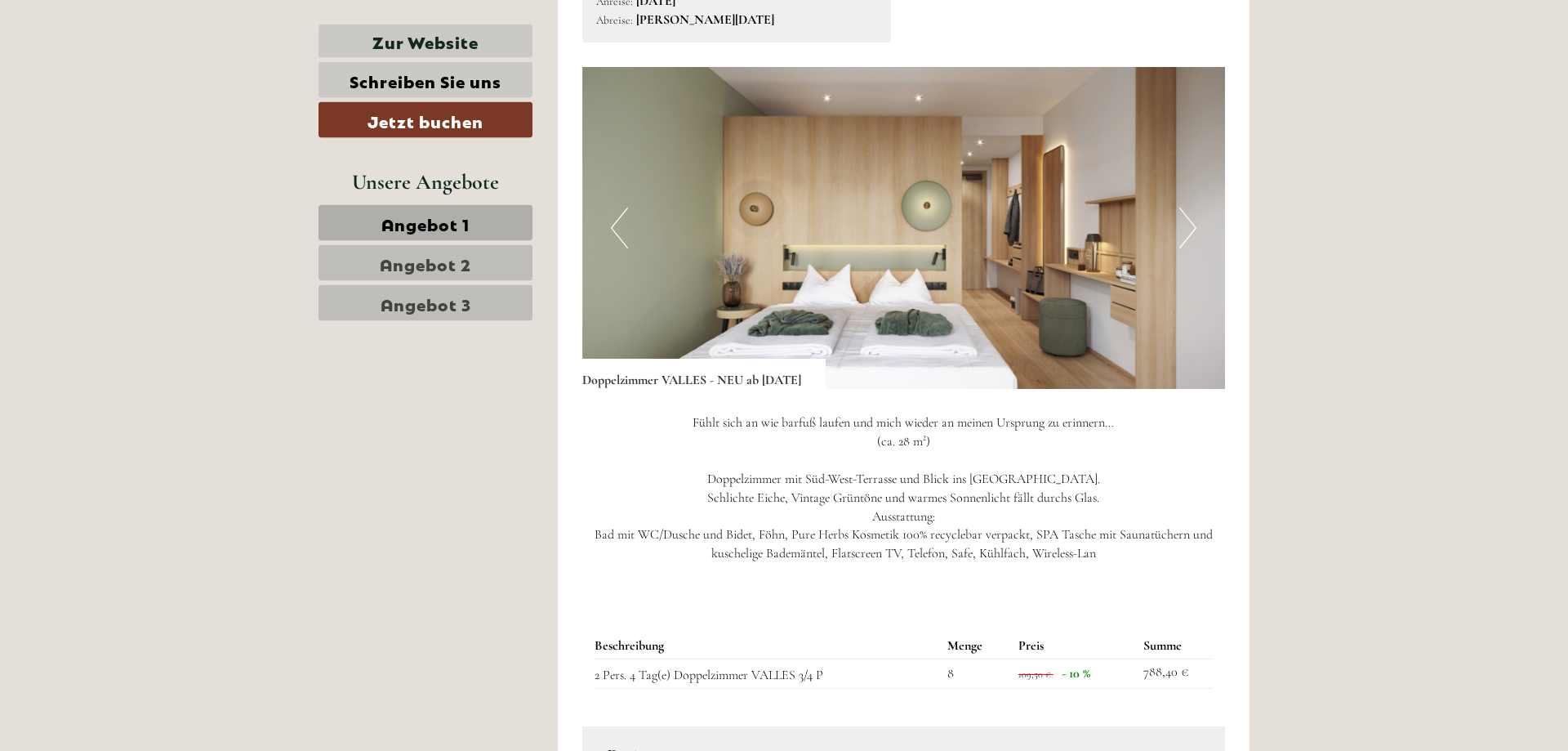
scroll to position [1186, 0]
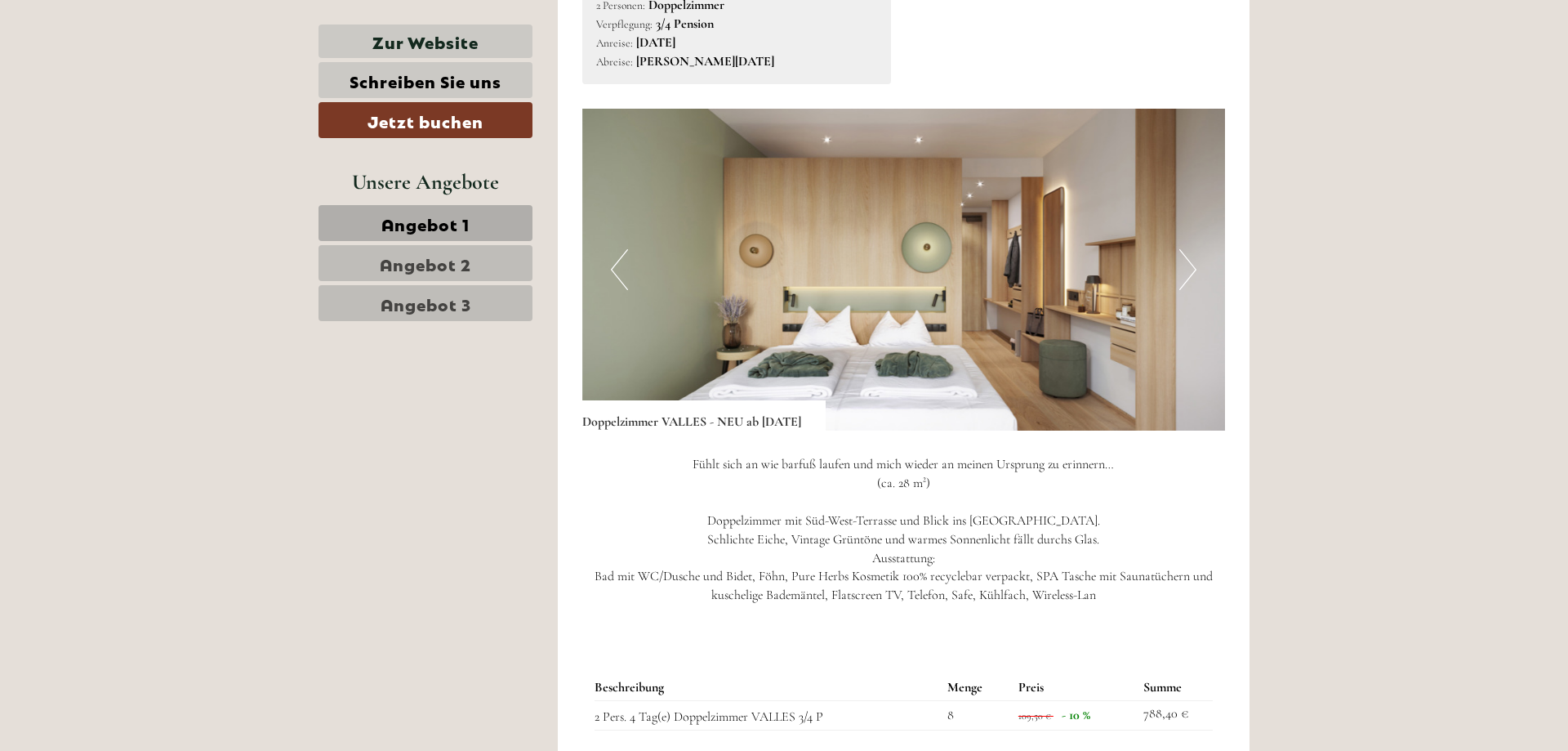
click at [1192, 272] on button "Next" at bounding box center [1188, 270] width 17 height 41
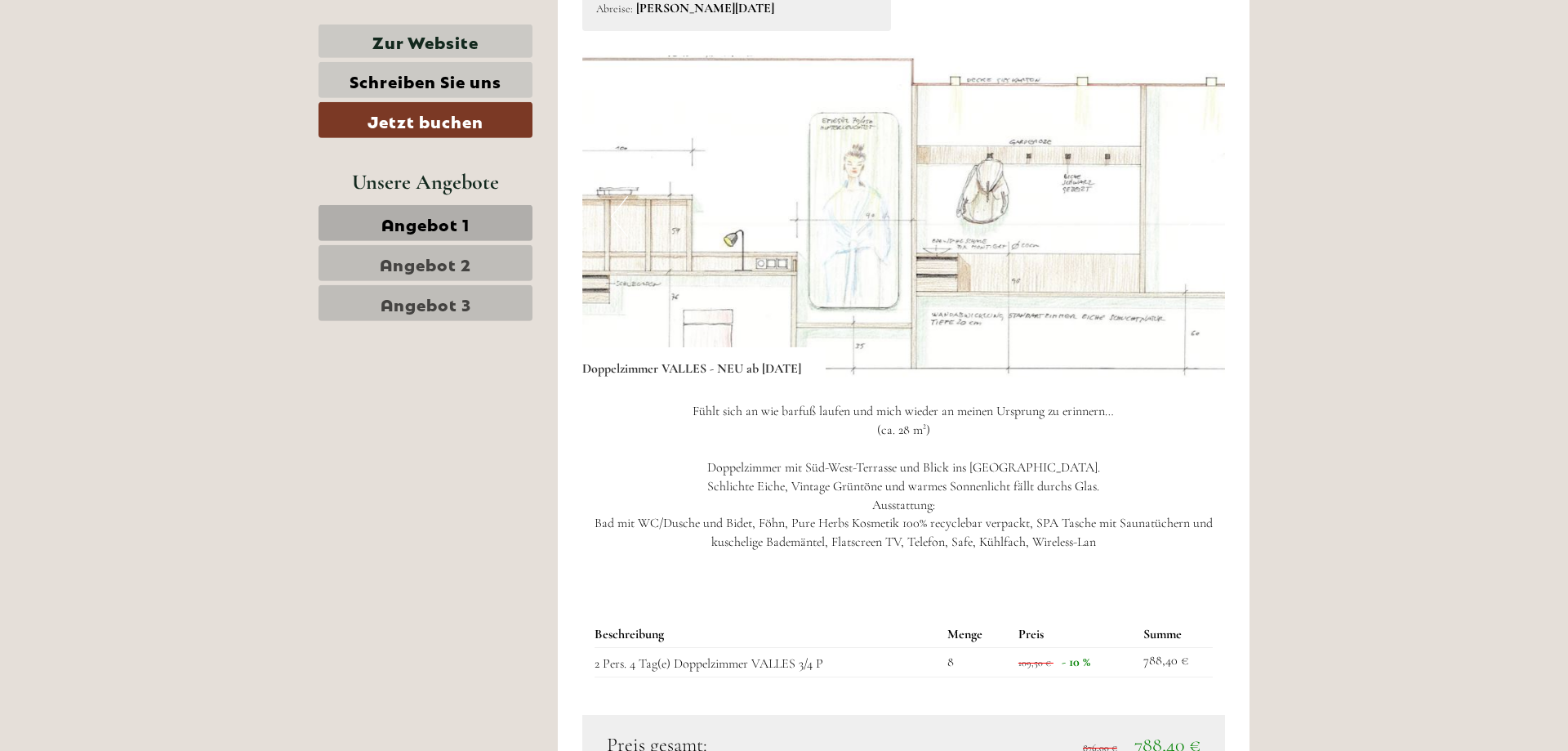
scroll to position [1269, 0]
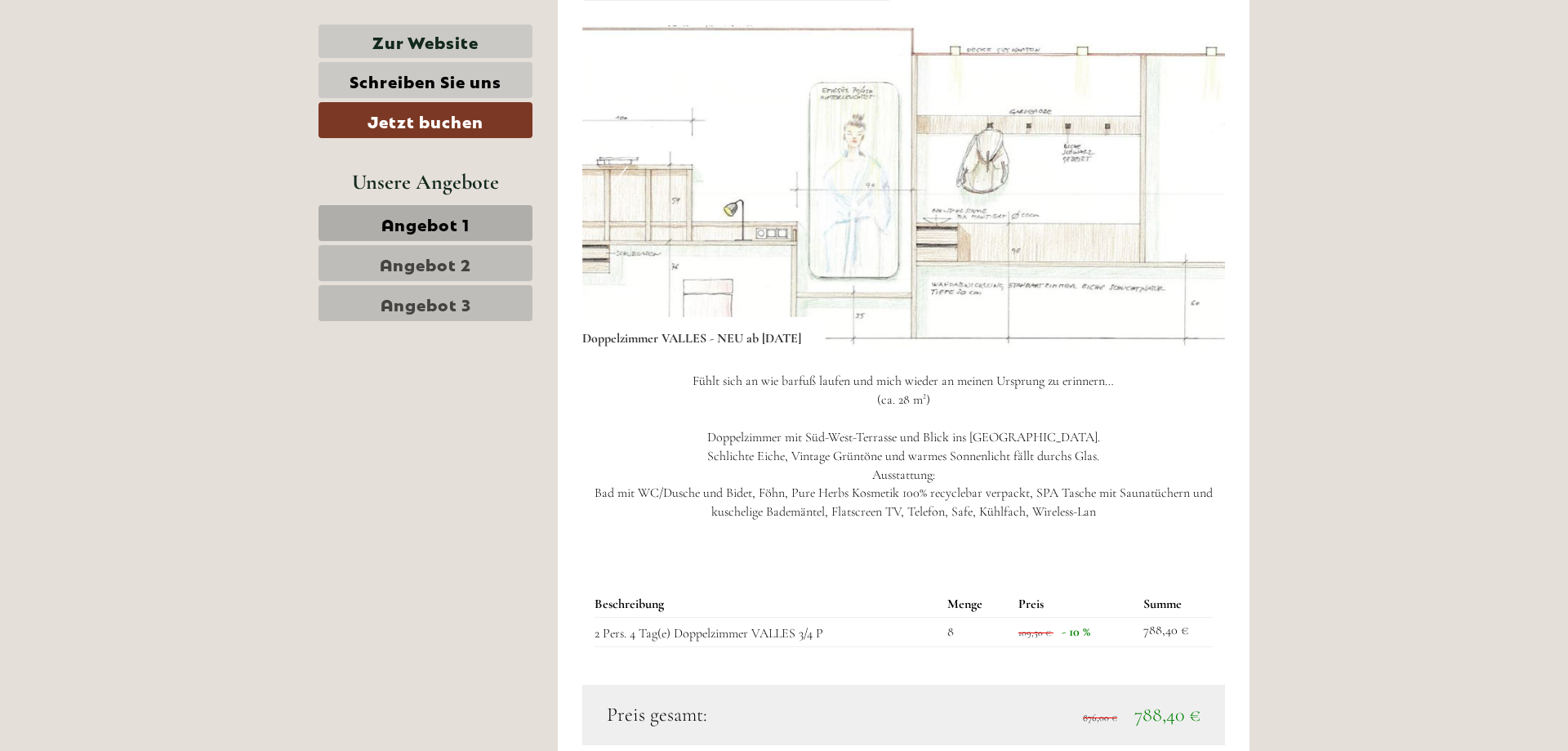
click at [622, 172] on button "Previous" at bounding box center [619, 186] width 17 height 41
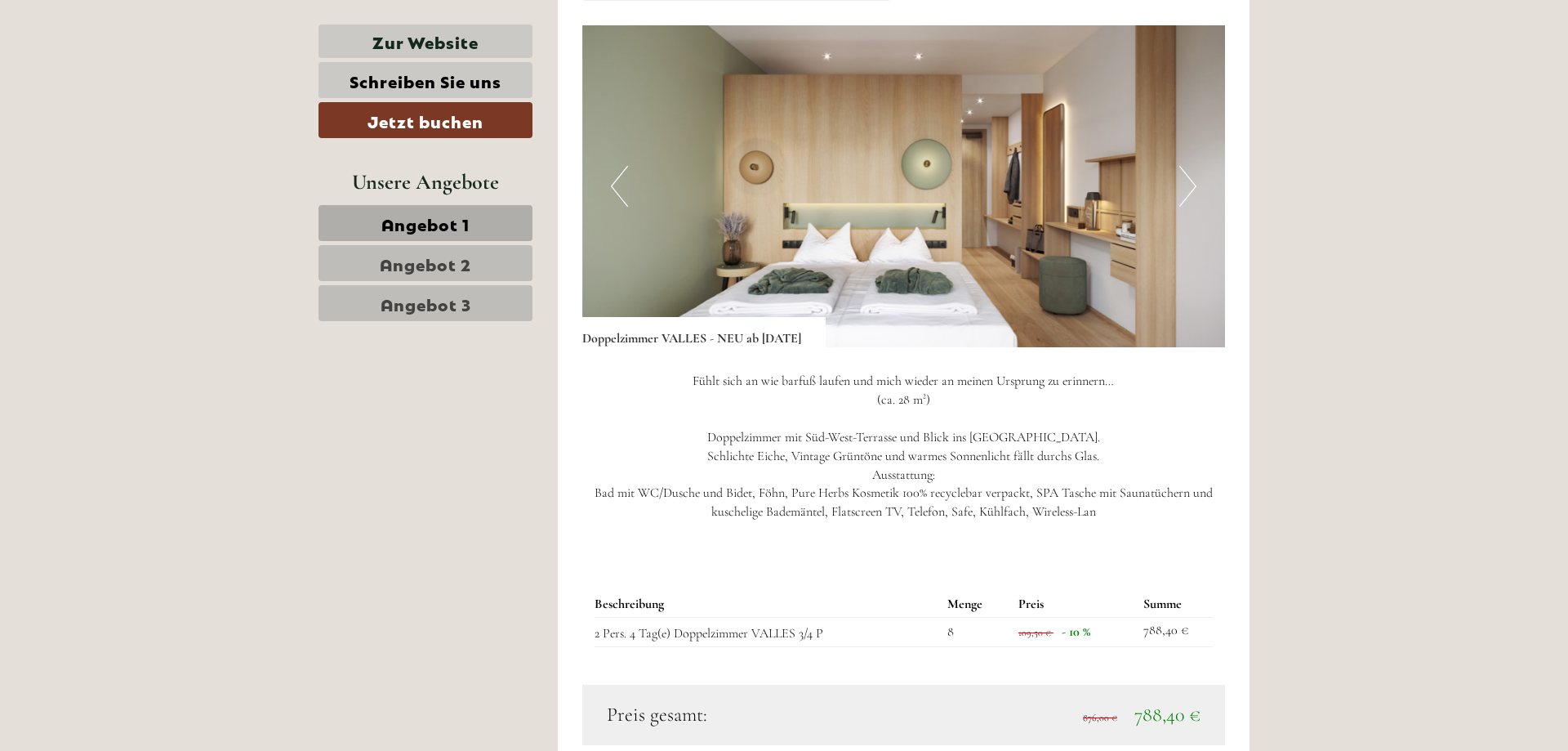
click at [614, 185] on button "Previous" at bounding box center [619, 186] width 17 height 41
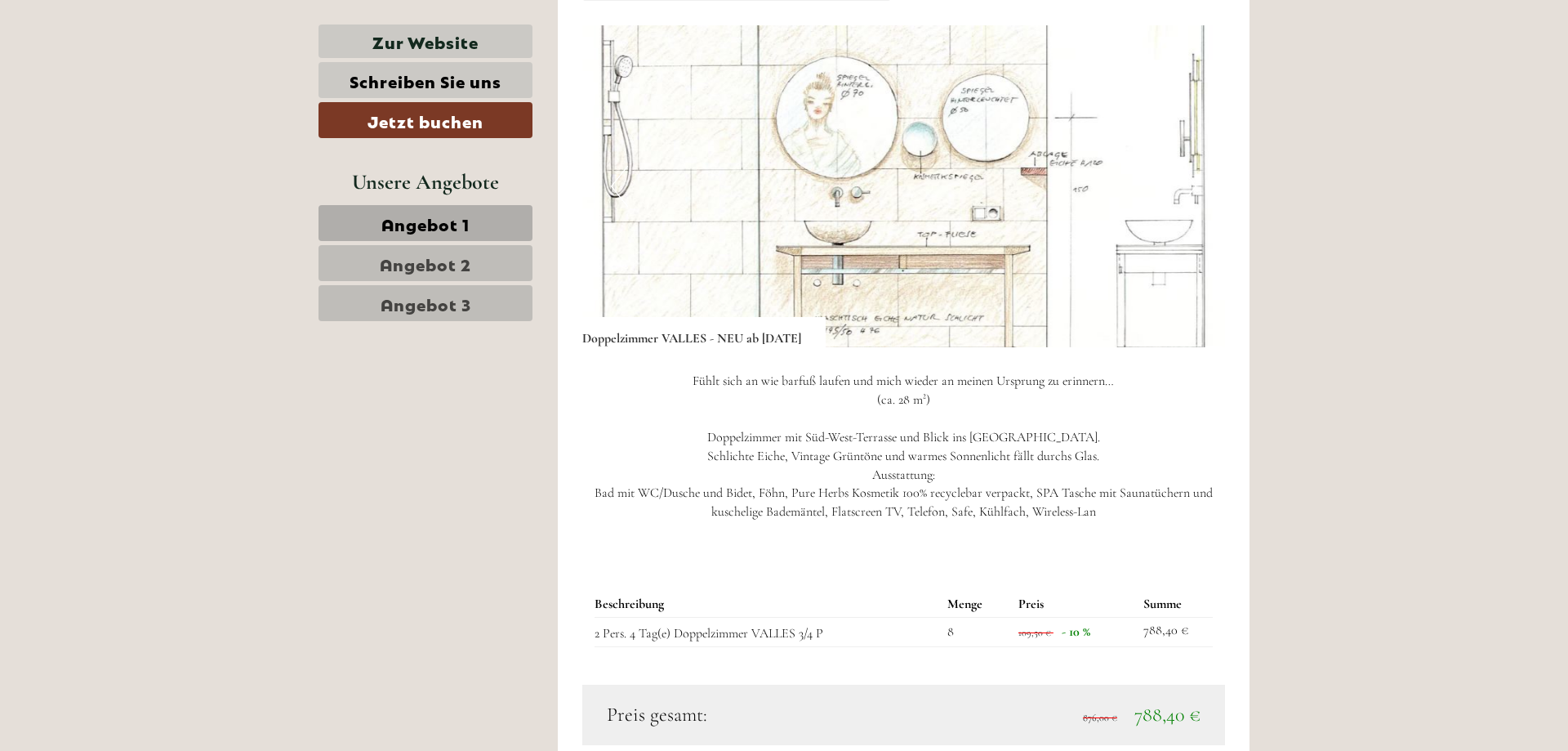
click at [612, 186] on button "Previous" at bounding box center [619, 186] width 17 height 41
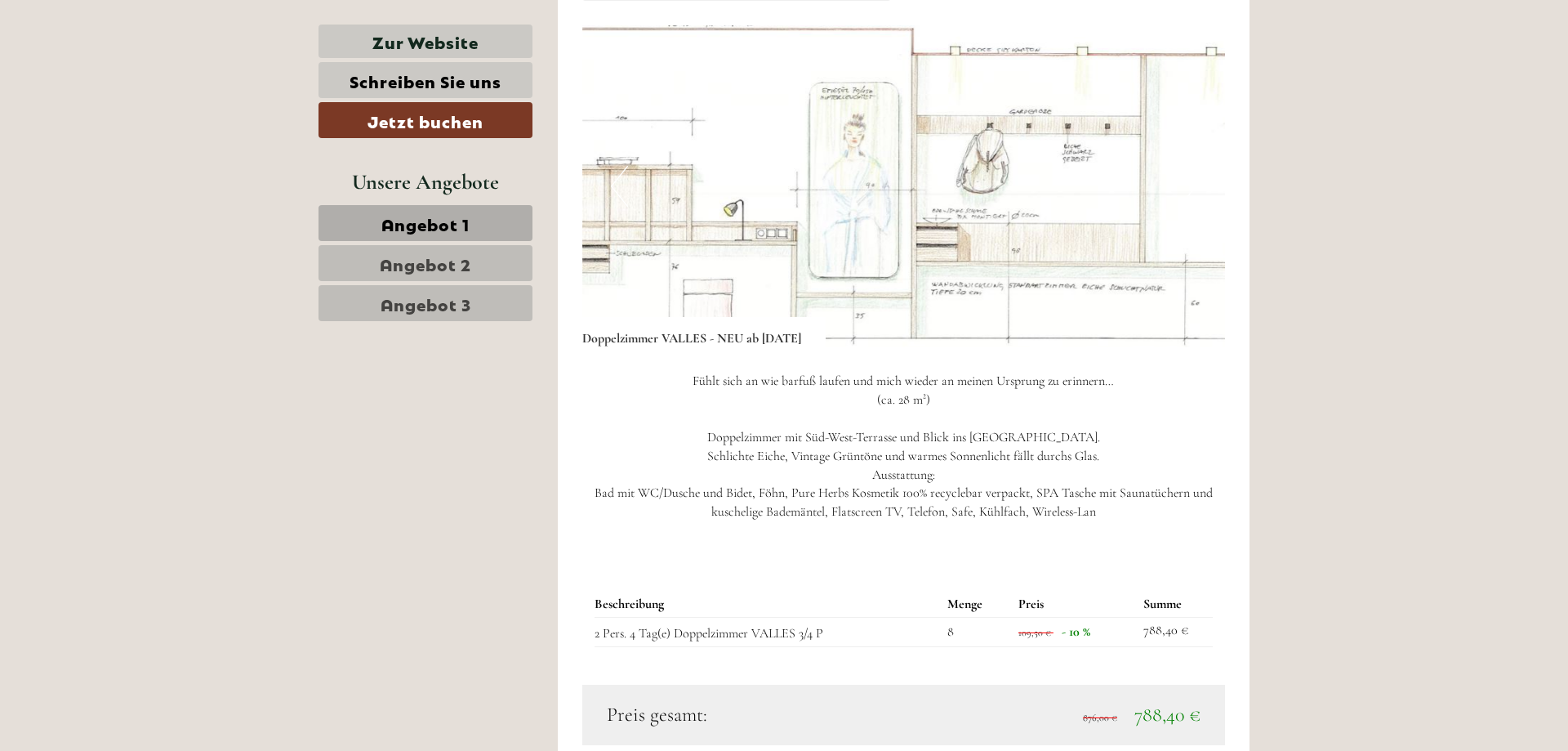
click at [612, 186] on button "Previous" at bounding box center [619, 186] width 17 height 41
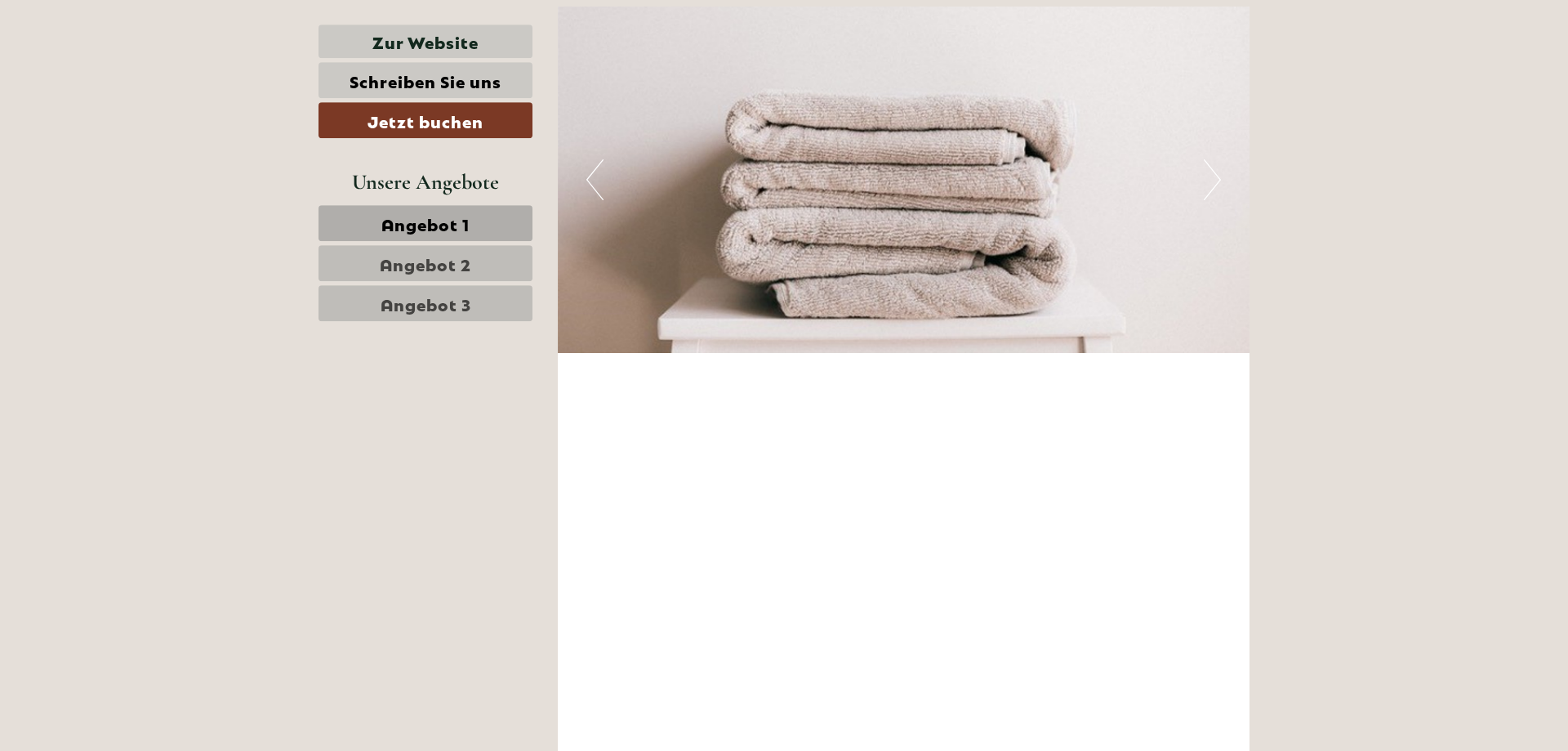
scroll to position [2770, 0]
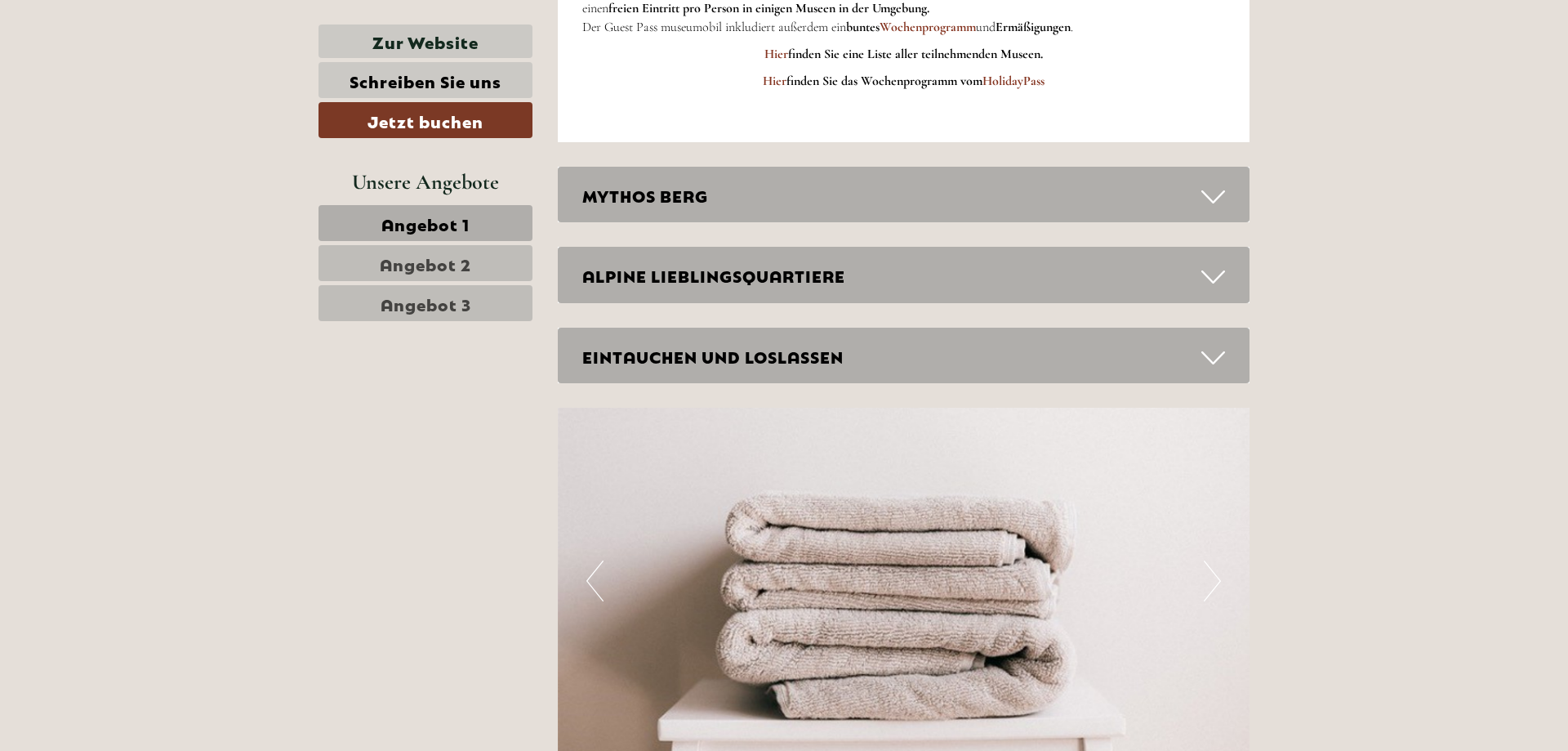
click at [462, 263] on span "Angebot 2" at bounding box center [425, 263] width 91 height 23
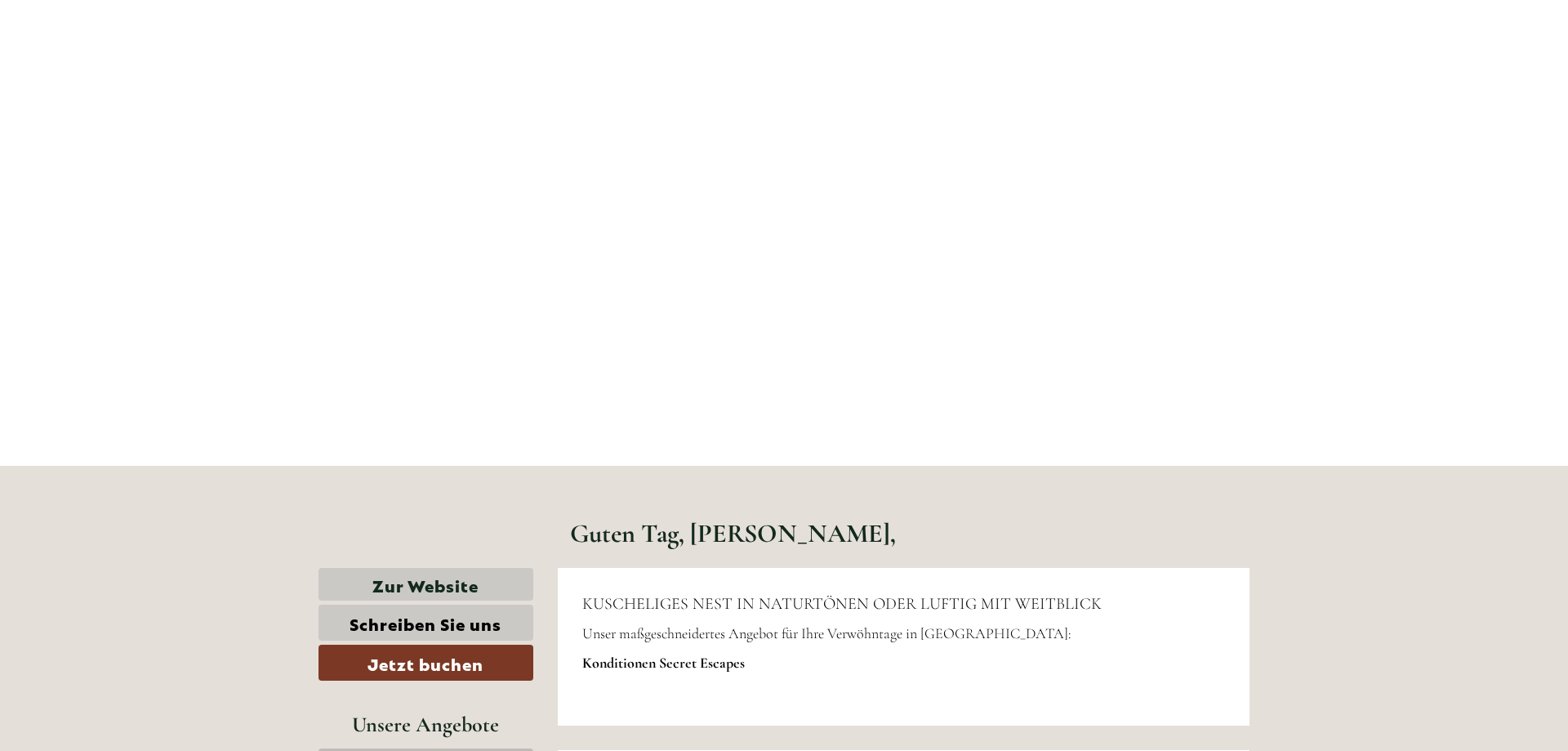
scroll to position [417, 0]
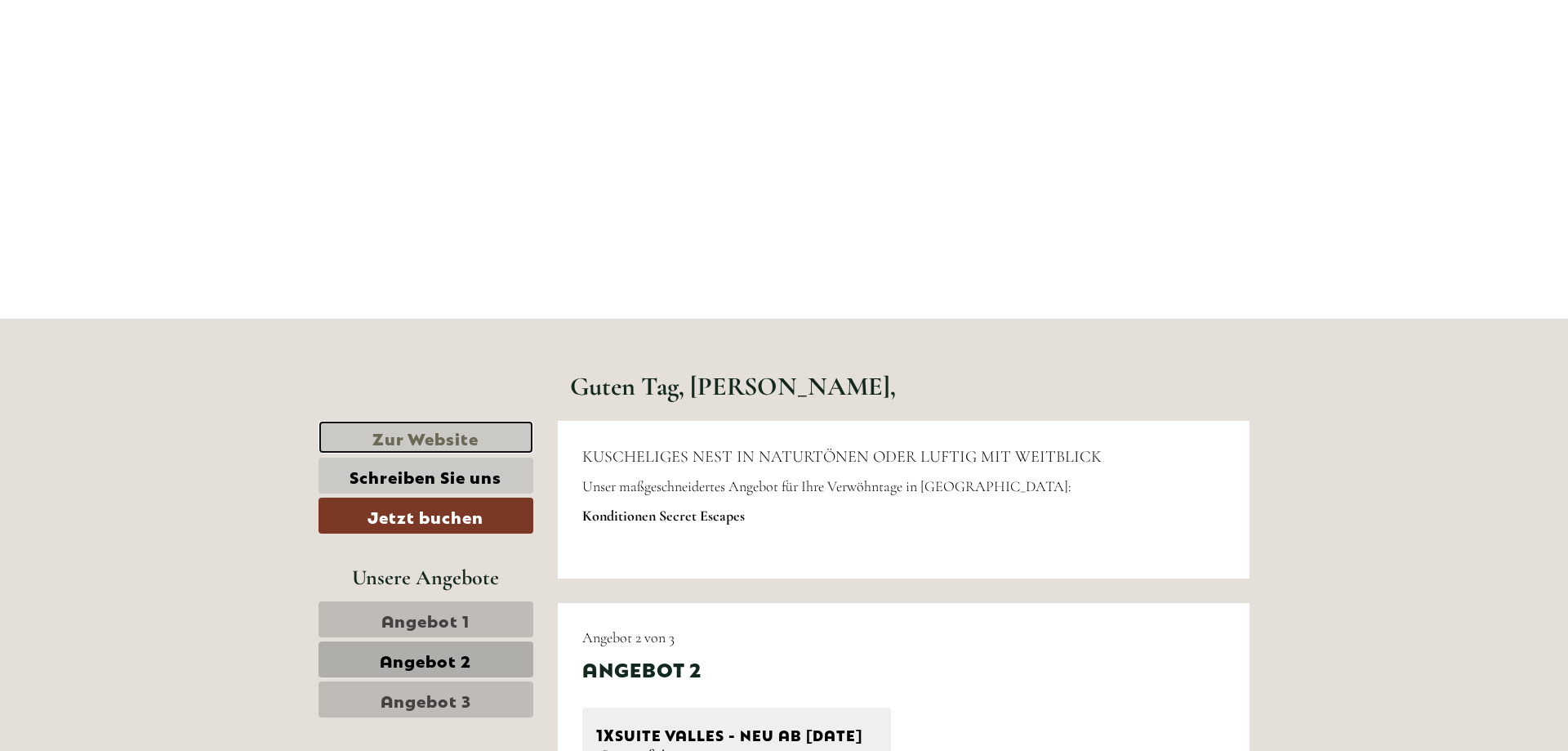
click at [451, 439] on link "Zur Website" at bounding box center [425, 438] width 215 height 34
